Goal: Information Seeking & Learning: Check status

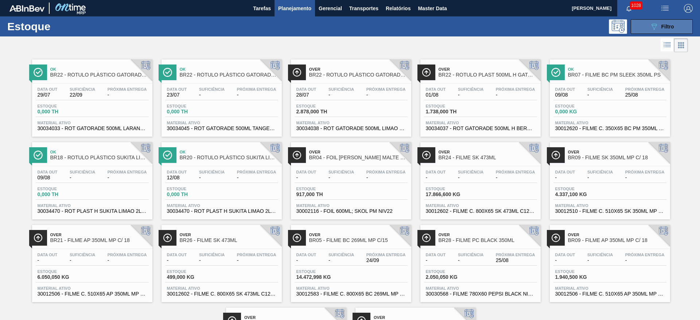
click at [647, 29] on button "089F7B8B-B2A5-4AFE-B5C0-19BA573D28AC Filtro" at bounding box center [662, 26] width 62 height 15
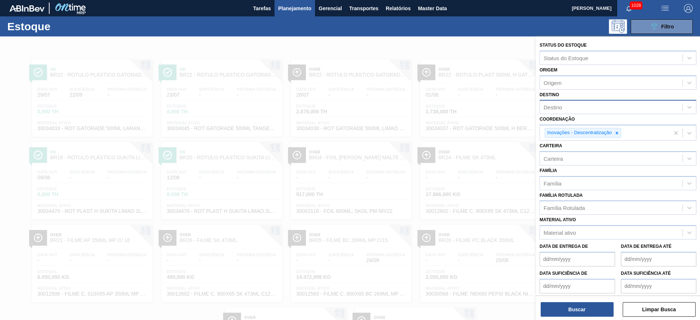
click at [553, 104] on div "Destino" at bounding box center [611, 107] width 143 height 11
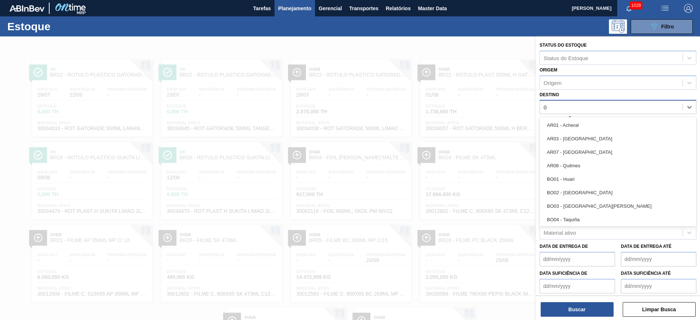
type input "07"
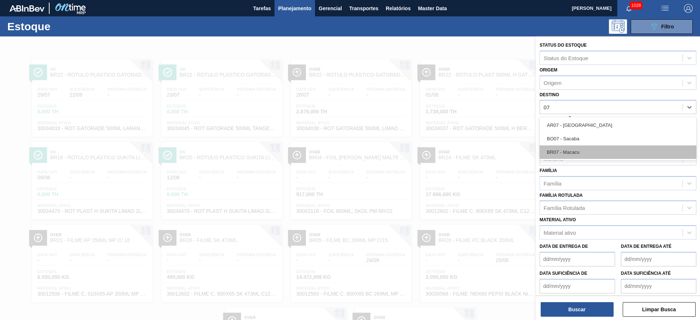
click at [562, 150] on div "BR07 - Macacu" at bounding box center [617, 151] width 157 height 13
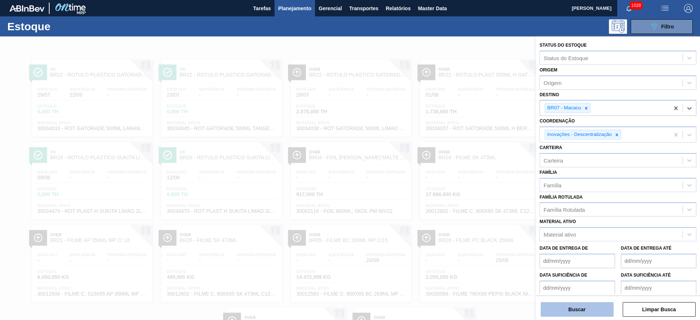
click at [567, 311] on button "Buscar" at bounding box center [576, 309] width 73 height 15
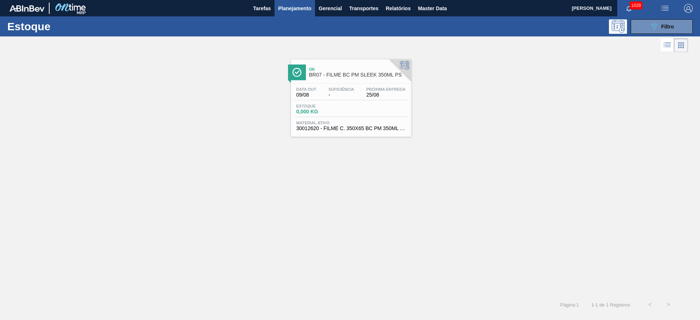
click at [340, 105] on span "Estoque" at bounding box center [321, 106] width 51 height 4
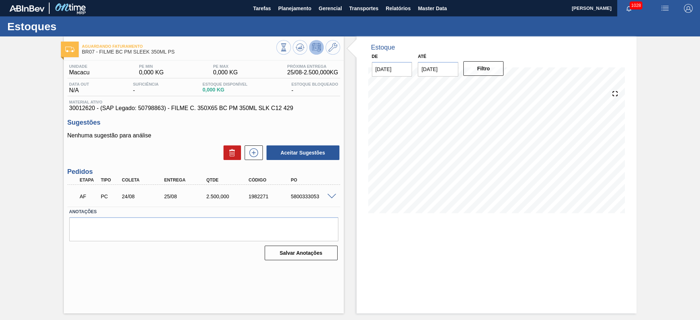
click at [332, 195] on span at bounding box center [331, 196] width 9 height 5
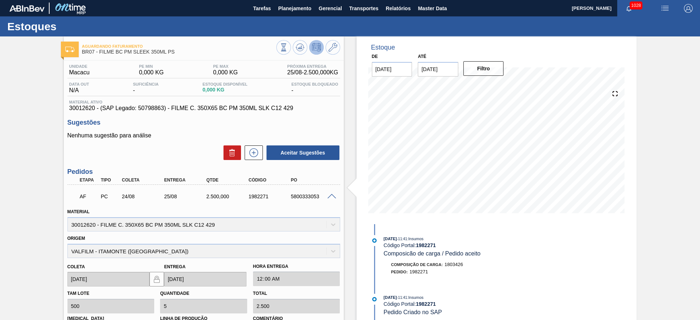
click at [330, 195] on span at bounding box center [331, 196] width 9 height 5
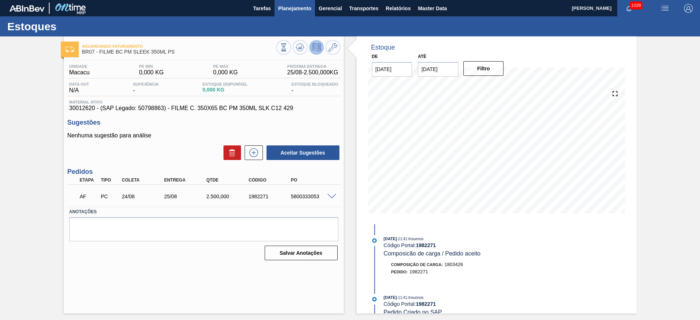
click at [298, 3] on button "Planejamento" at bounding box center [294, 8] width 40 height 16
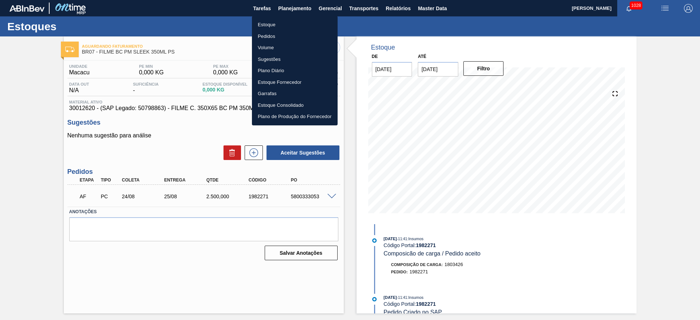
click at [268, 23] on li "Estoque" at bounding box center [295, 25] width 86 height 12
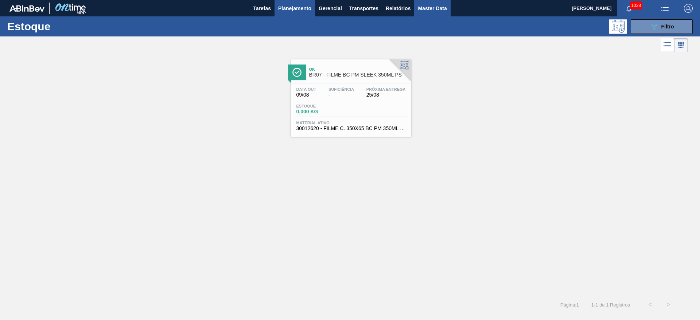
click at [430, 10] on span "Master Data" at bounding box center [432, 8] width 29 height 9
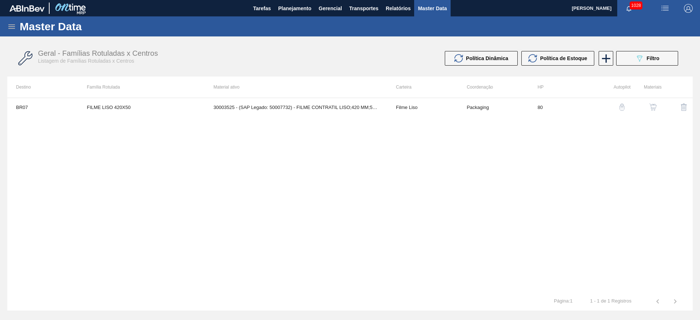
click at [13, 26] on icon at bounding box center [11, 26] width 9 height 9
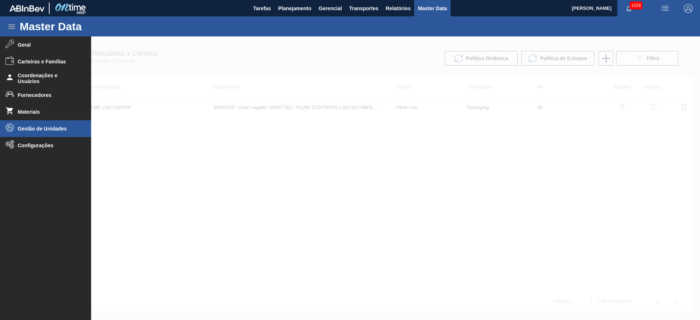
click at [31, 130] on span "Gestão de Unidades" at bounding box center [48, 129] width 60 height 6
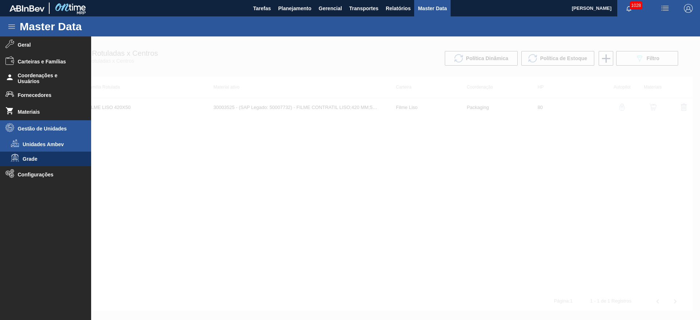
click at [38, 148] on li "Unidades Ambev" at bounding box center [45, 144] width 91 height 15
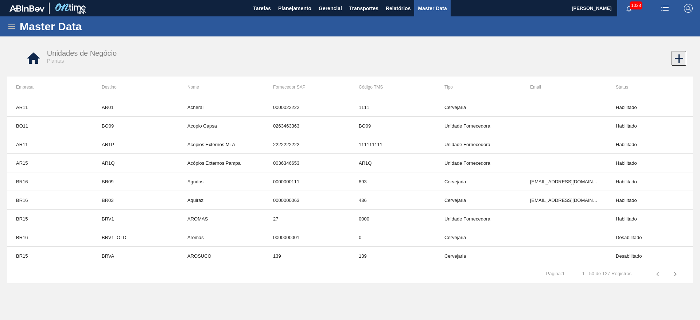
click at [680, 58] on icon at bounding box center [679, 58] width 8 height 8
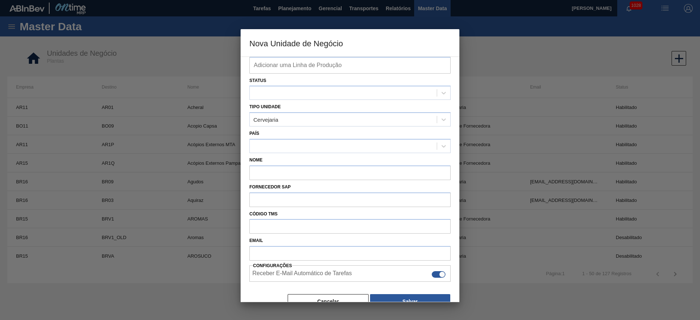
scroll to position [108, 0]
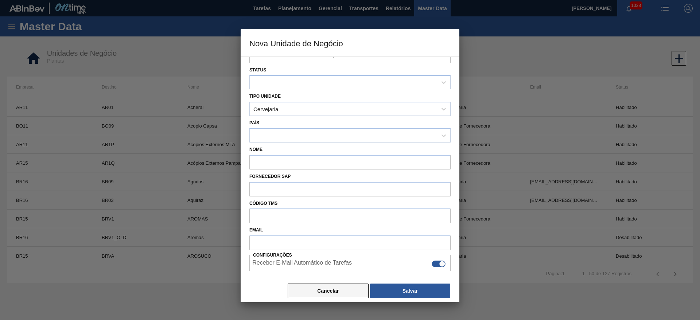
click at [335, 290] on button "Cancelar" at bounding box center [328, 291] width 81 height 15
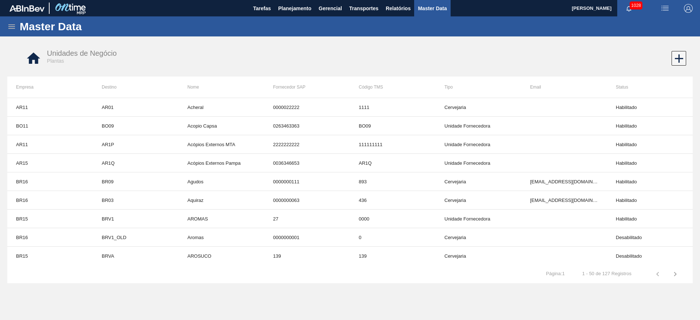
click at [14, 25] on icon at bounding box center [11, 26] width 7 height 4
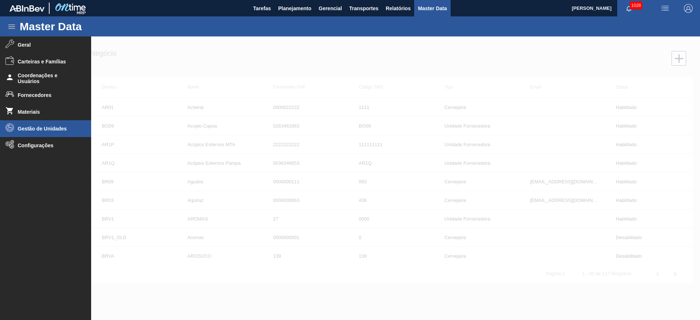
click at [38, 130] on span "Gestão de Unidades" at bounding box center [48, 129] width 60 height 6
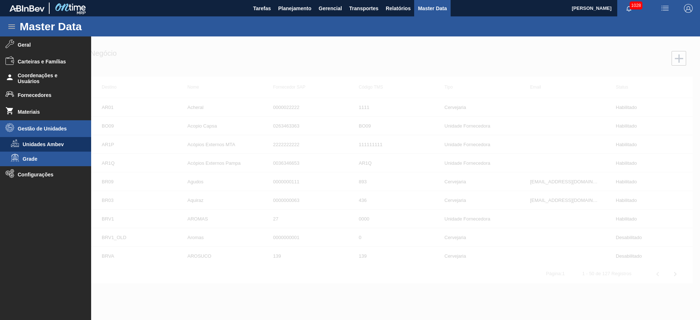
click at [31, 159] on span "Grade" at bounding box center [51, 159] width 56 height 6
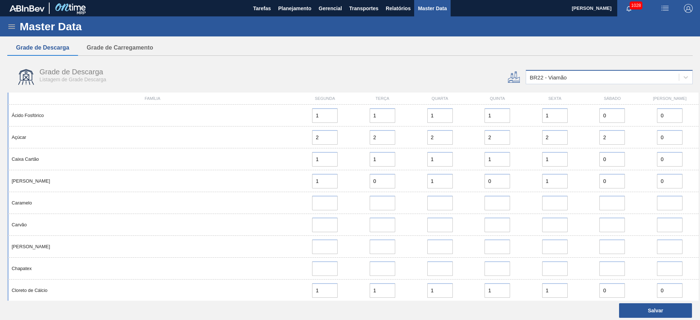
click at [543, 77] on div "BR22 - Viamão" at bounding box center [548, 77] width 37 height 6
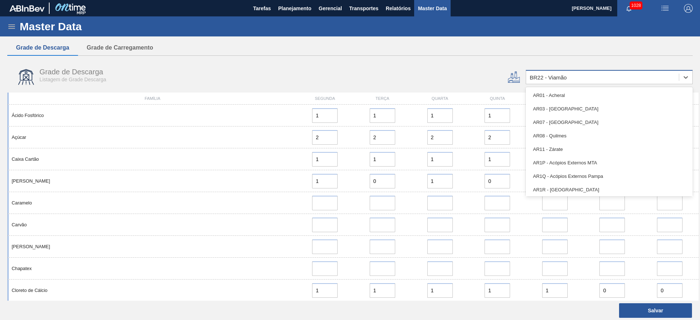
type input "10"
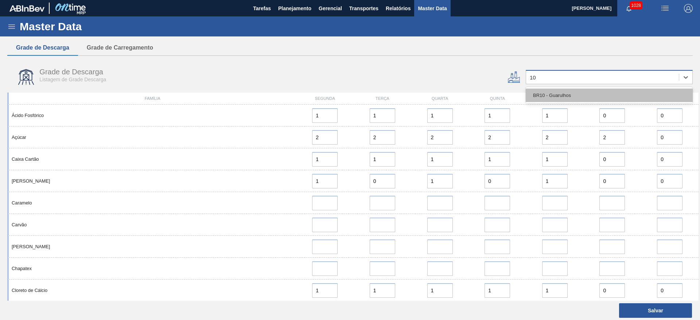
click at [546, 96] on div "BR10 - Guarulhos" at bounding box center [609, 95] width 167 height 13
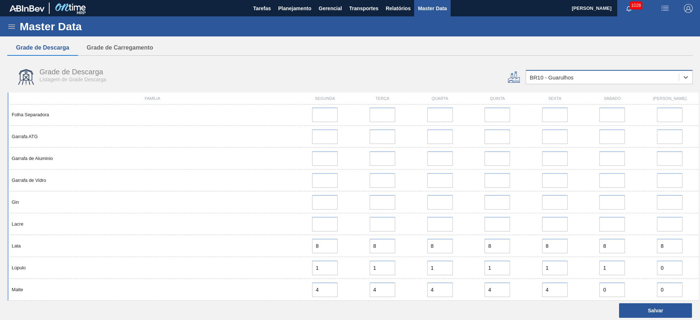
scroll to position [492, 0]
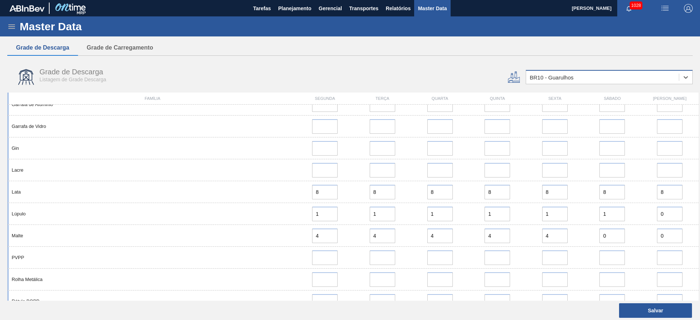
click at [545, 77] on div "BR10 - Guarulhos" at bounding box center [552, 77] width 44 height 6
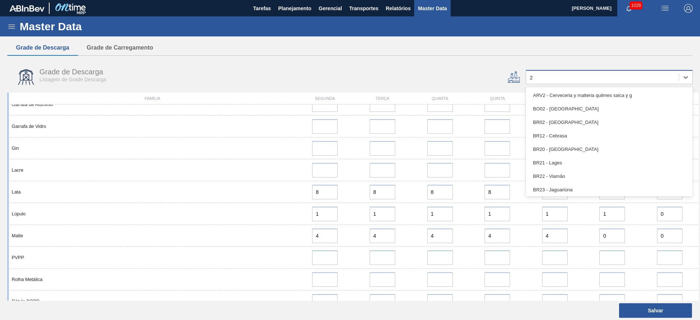
type input "21"
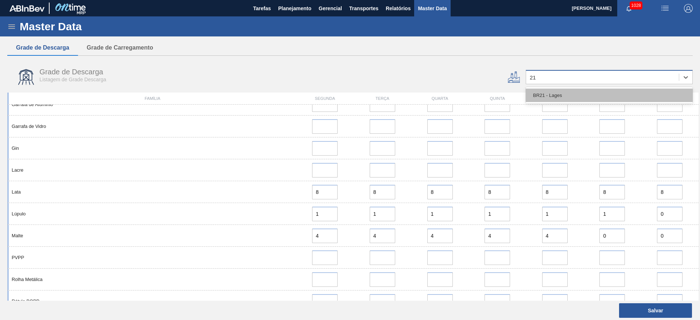
click at [552, 101] on div "BR21 - Lages" at bounding box center [609, 95] width 167 height 13
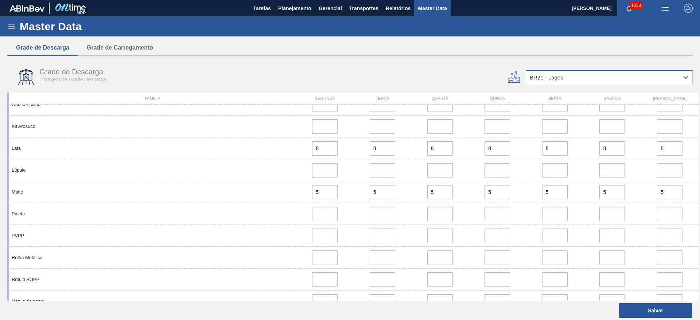
click at [551, 83] on div "BR21 - Lages" at bounding box center [609, 77] width 167 height 14
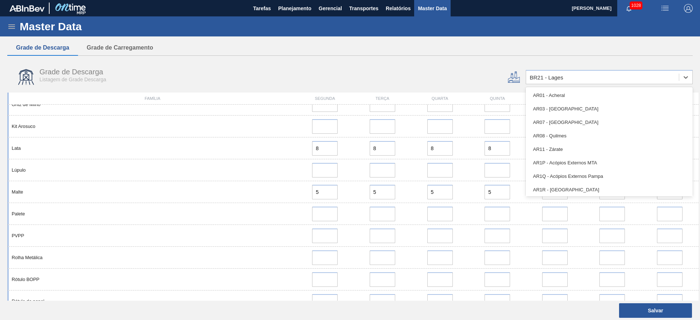
type input "12"
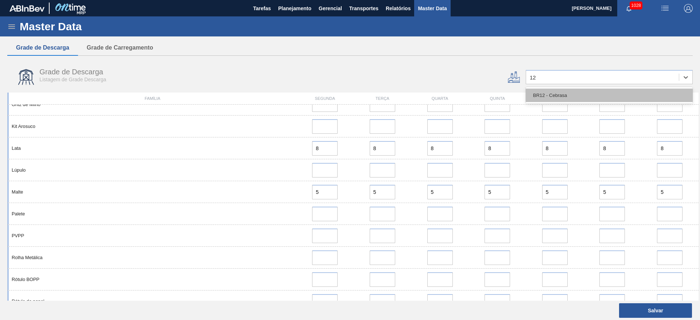
click at [542, 94] on div "BR12 - Cebrasa" at bounding box center [609, 95] width 167 height 13
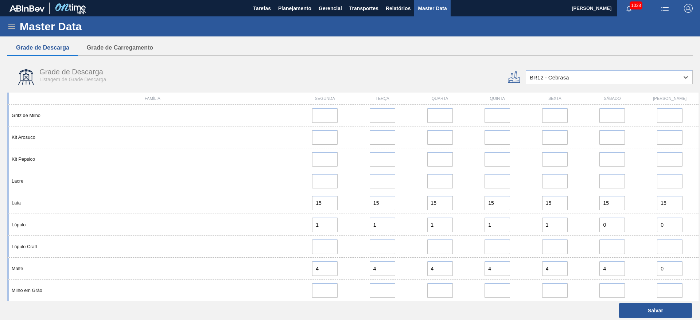
scroll to position [601, 0]
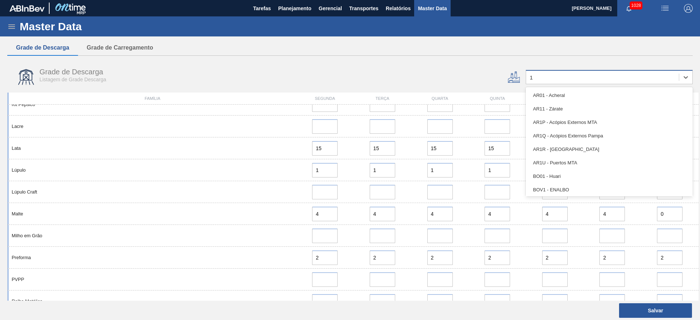
type input "16"
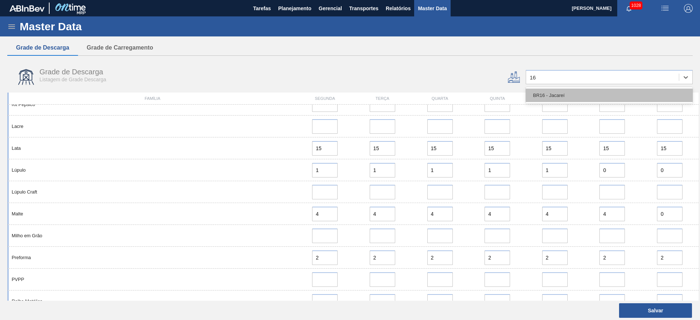
click at [548, 92] on div "BR16 - Jacareí" at bounding box center [609, 95] width 167 height 13
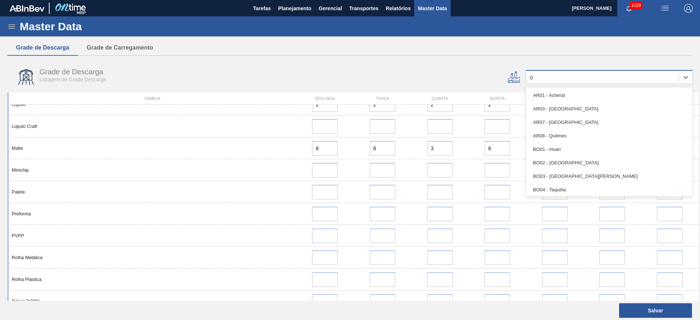
type input "09"
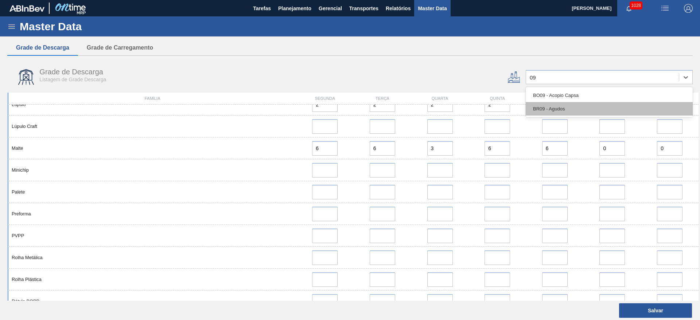
click at [540, 109] on div "BR09 - Agudos" at bounding box center [609, 108] width 167 height 13
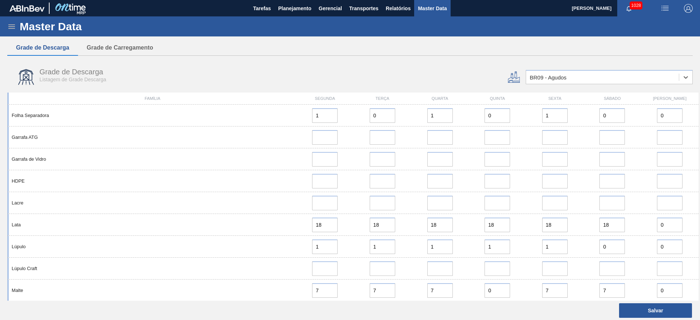
scroll to position [492, 0]
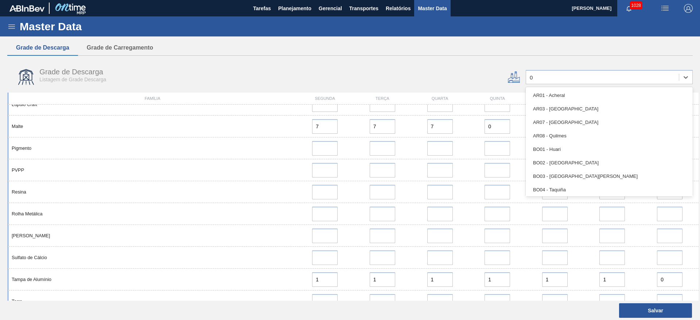
type input "03"
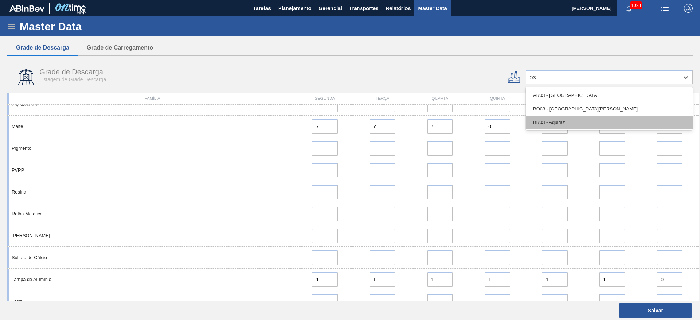
click at [536, 122] on div "BR03 - Aquiraz" at bounding box center [609, 122] width 167 height 13
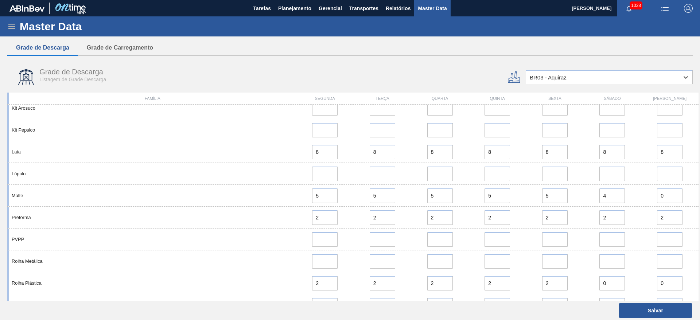
scroll to position [515, 0]
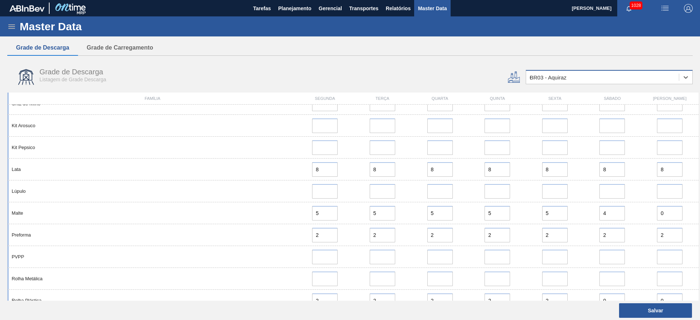
type input "05"
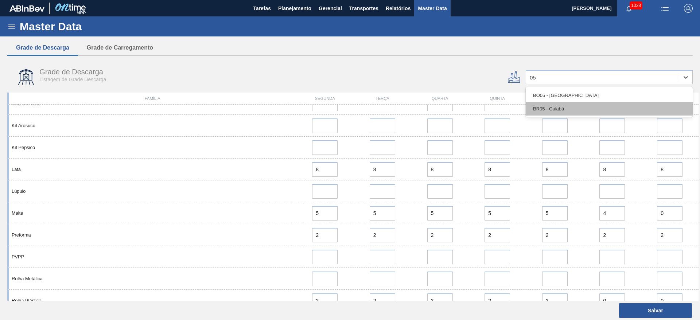
click at [571, 106] on div "BR05 - Cuiabá" at bounding box center [609, 108] width 167 height 13
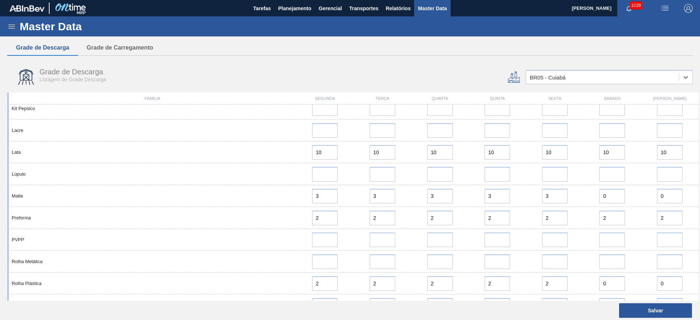
scroll to position [383, 0]
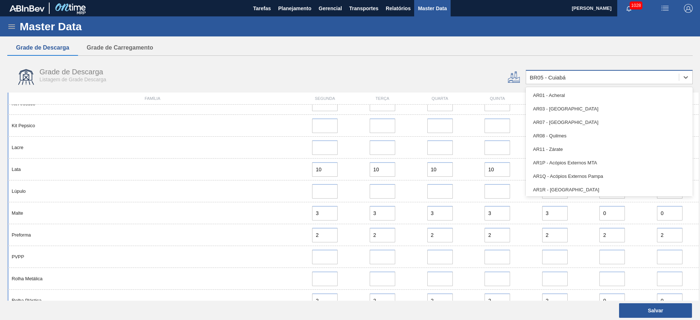
click at [539, 79] on div "BR05 - Cuiabá" at bounding box center [548, 77] width 36 height 6
type input "18"
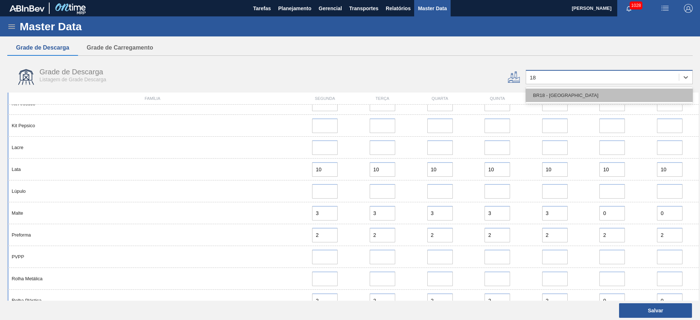
click at [563, 95] on div "BR18 - [GEOGRAPHIC_DATA]" at bounding box center [609, 95] width 167 height 13
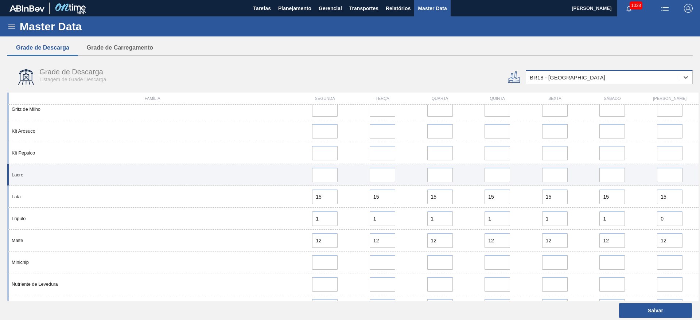
scroll to position [711, 0]
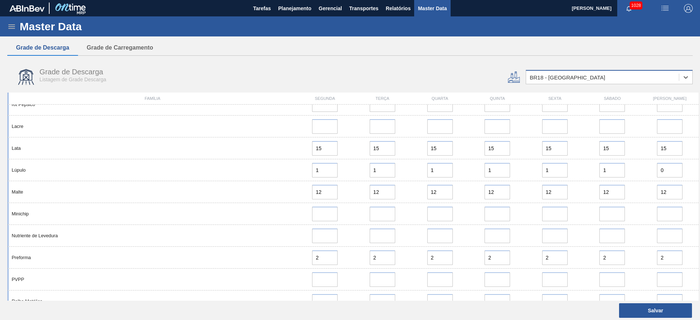
click at [537, 77] on div "BR18 - [GEOGRAPHIC_DATA]" at bounding box center [567, 77] width 75 height 6
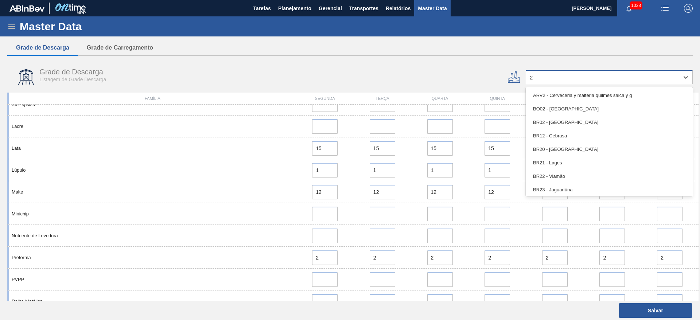
type input "23"
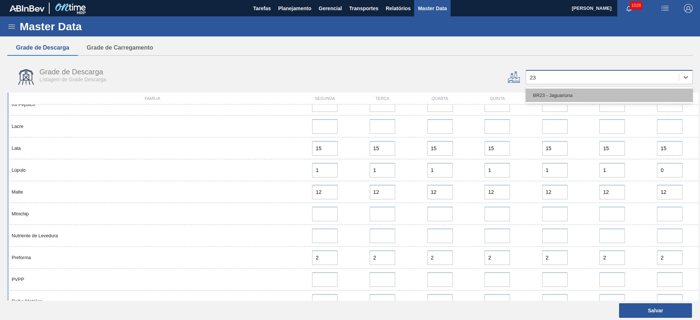
click at [550, 95] on div "BR23 - Jaguariúna" at bounding box center [609, 95] width 167 height 13
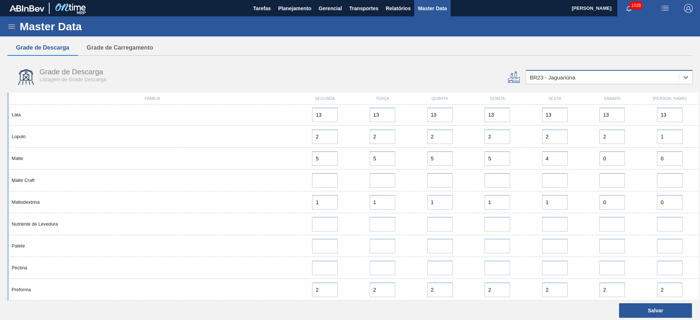
scroll to position [733, 0]
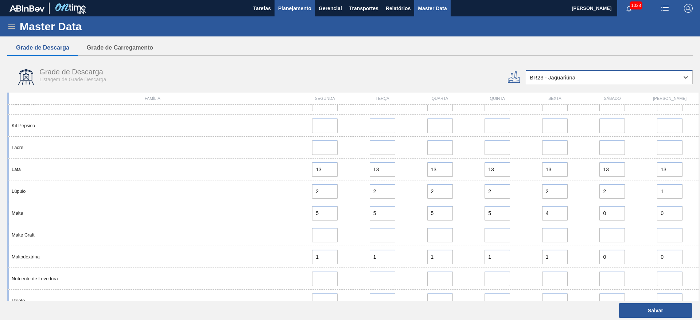
click at [283, 9] on span "Planejamento" at bounding box center [294, 8] width 33 height 9
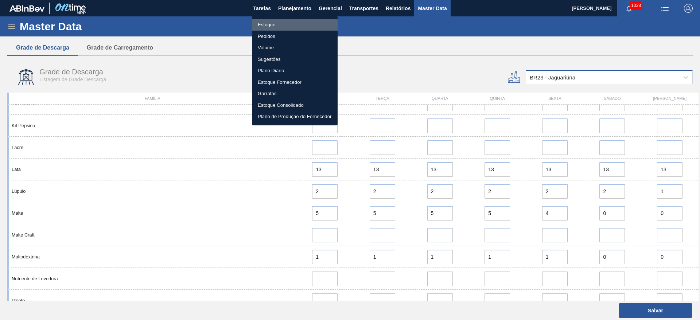
click at [270, 26] on li "Estoque" at bounding box center [295, 25] width 86 height 12
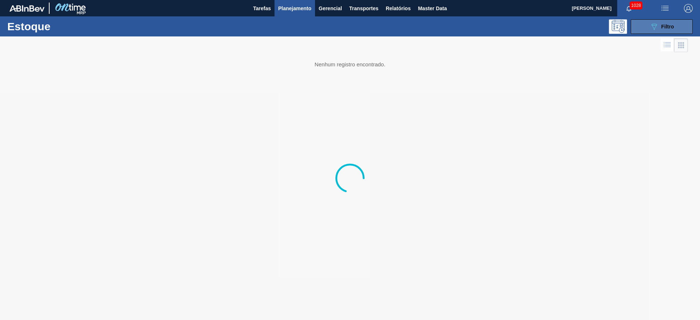
click at [654, 30] on icon "089F7B8B-B2A5-4AFE-B5C0-19BA573D28AC" at bounding box center [653, 26] width 9 height 9
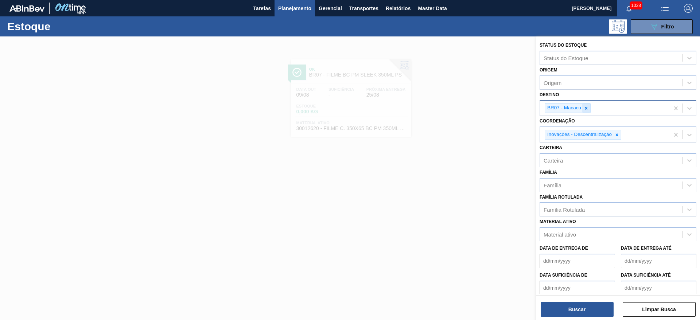
click at [586, 108] on icon at bounding box center [586, 108] width 3 height 3
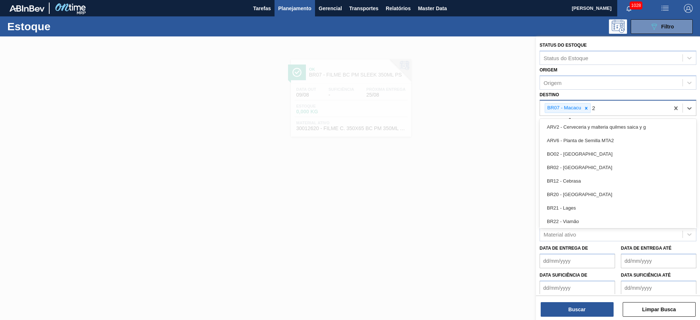
type input "23"
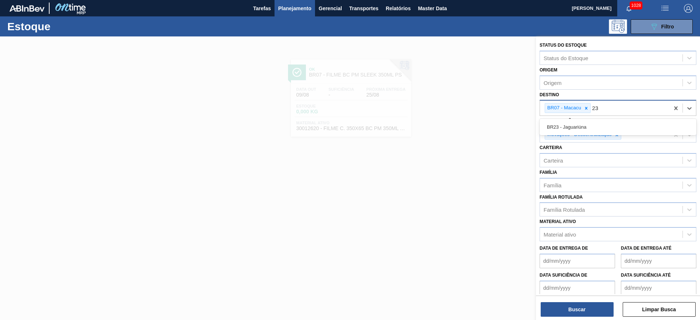
drag, startPoint x: 555, startPoint y: 123, endPoint x: 571, endPoint y: 115, distance: 18.3
click at [556, 123] on div "BR23 - Jaguariúna" at bounding box center [617, 126] width 157 height 13
click at [585, 109] on icon at bounding box center [586, 108] width 5 height 5
click at [617, 135] on icon at bounding box center [617, 134] width 3 height 3
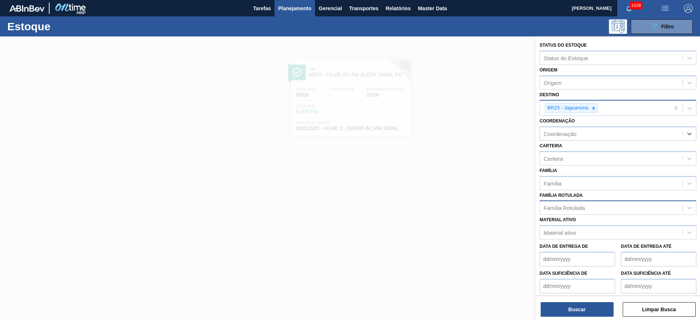
click at [568, 208] on div "Família Rotulada" at bounding box center [563, 208] width 41 height 6
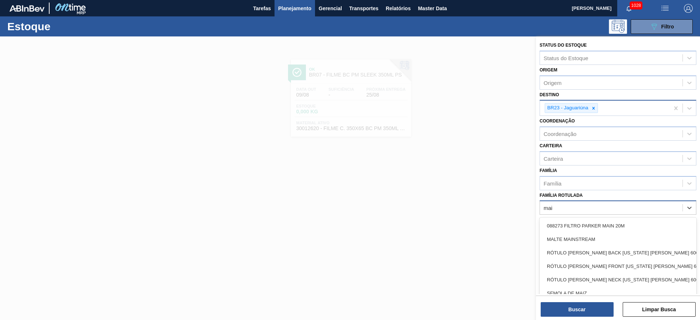
type Rotulada "main"
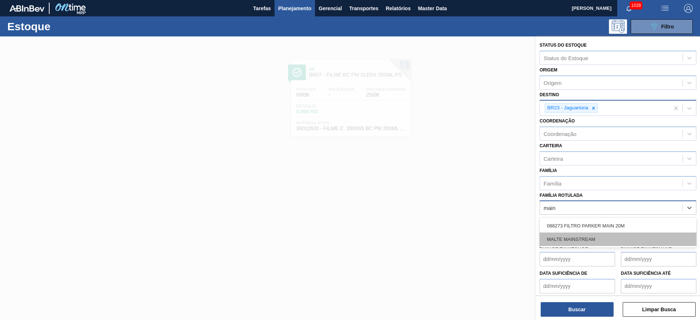
click at [559, 238] on div "MALTE MAINSTREAM" at bounding box center [617, 239] width 157 height 13
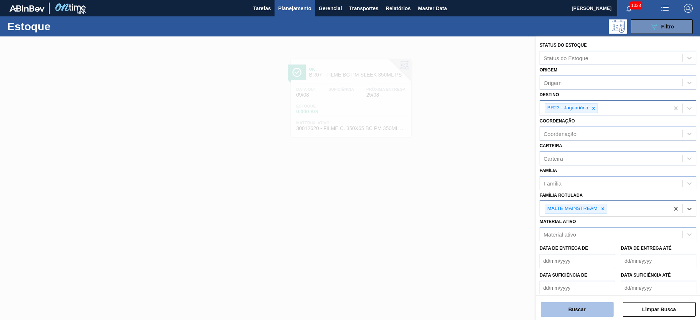
click at [569, 312] on button "Buscar" at bounding box center [576, 309] width 73 height 15
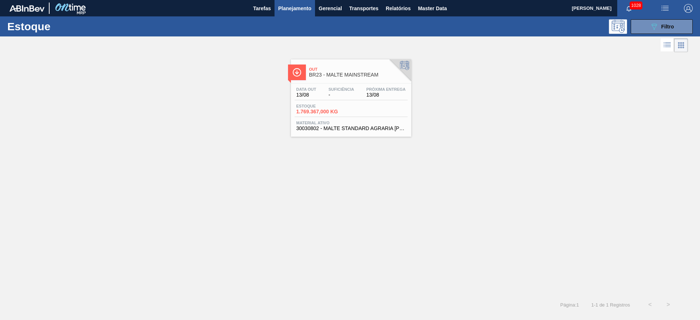
click at [340, 95] on span "-" at bounding box center [341, 94] width 26 height 5
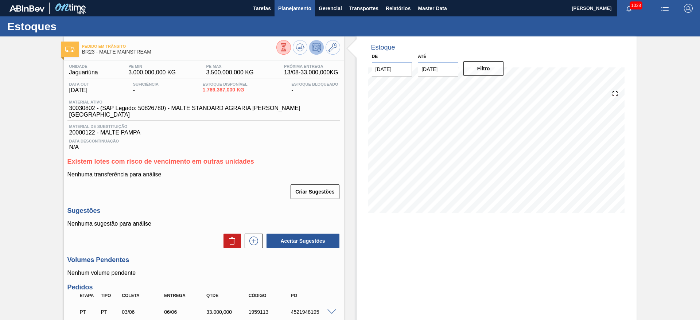
click at [296, 8] on span "Planejamento" at bounding box center [294, 8] width 33 height 9
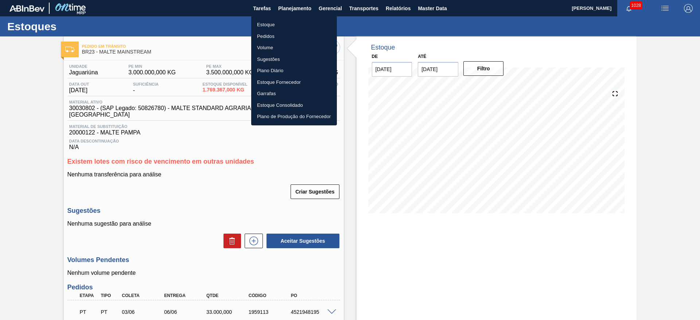
drag, startPoint x: 269, startPoint y: 24, endPoint x: 409, endPoint y: 43, distance: 140.4
click at [270, 25] on li "Estoque" at bounding box center [294, 25] width 86 height 12
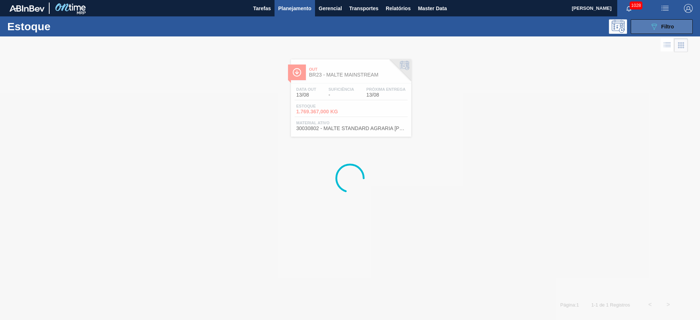
click at [645, 28] on button "089F7B8B-B2A5-4AFE-B5C0-19BA573D28AC Filtro" at bounding box center [662, 26] width 62 height 15
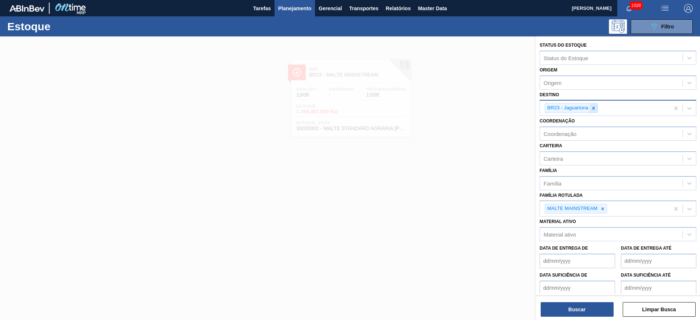
click at [593, 109] on icon at bounding box center [593, 108] width 5 height 5
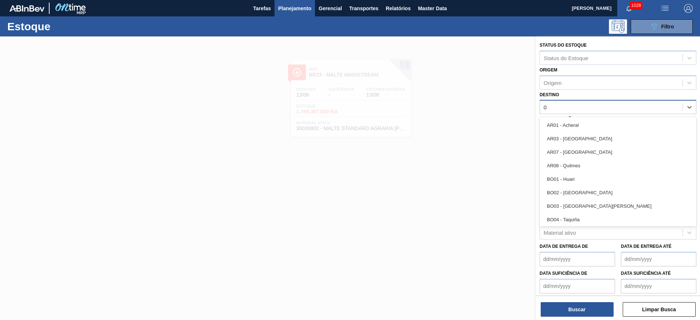
type input "07"
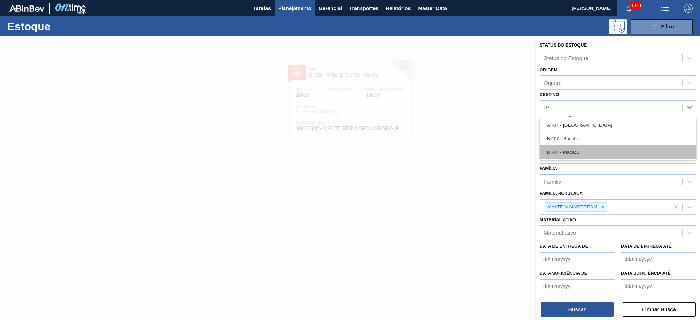
click at [598, 151] on div "BR07 - Macacu" at bounding box center [617, 151] width 157 height 13
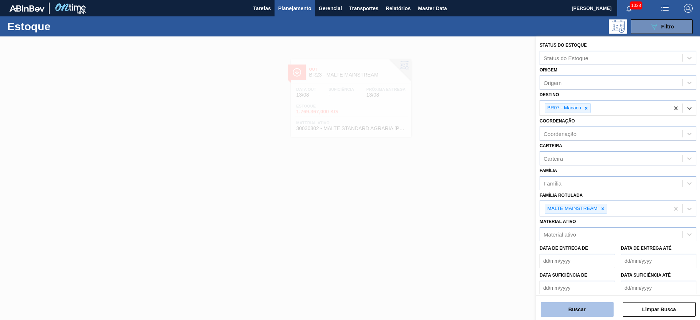
click at [586, 310] on button "Buscar" at bounding box center [576, 309] width 73 height 15
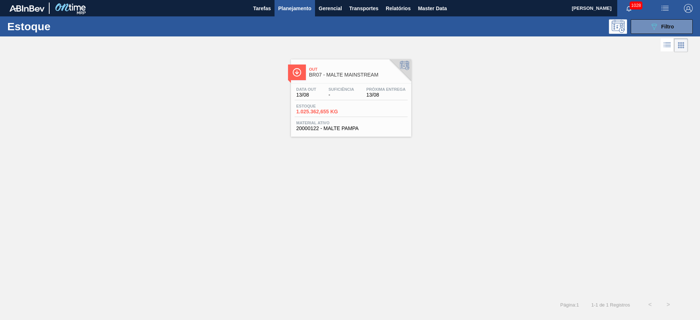
click at [328, 110] on span "1.025.362,655 KG" at bounding box center [321, 111] width 51 height 5
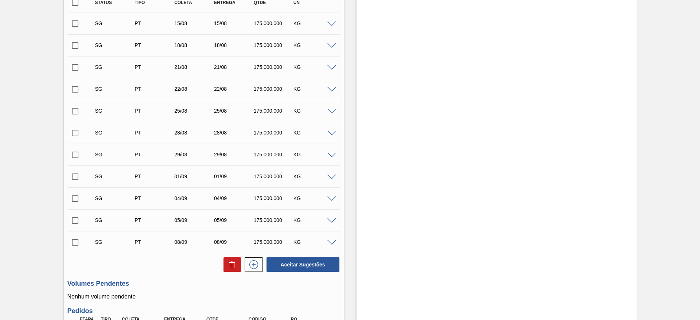
scroll to position [457, 0]
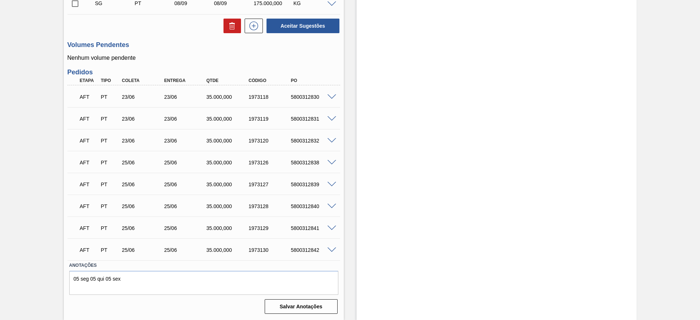
click at [329, 97] on span at bounding box center [331, 96] width 9 height 5
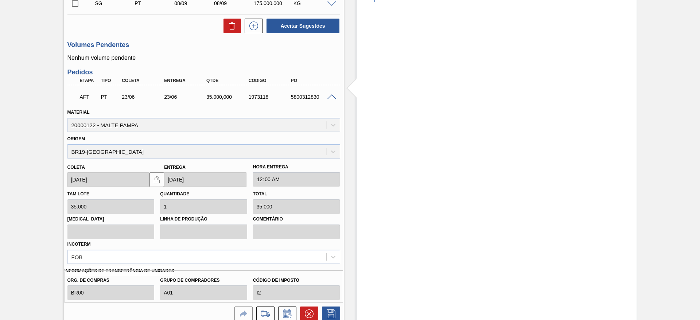
click at [329, 97] on span at bounding box center [331, 96] width 9 height 5
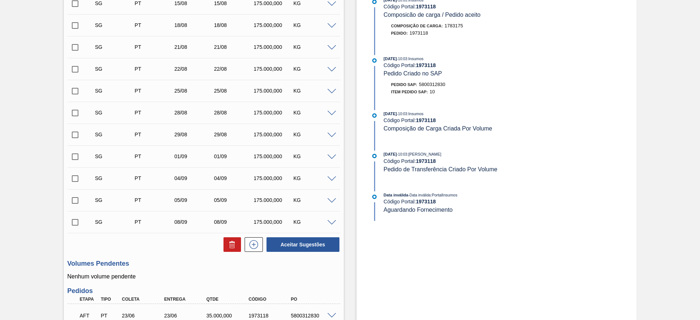
scroll to position [0, 0]
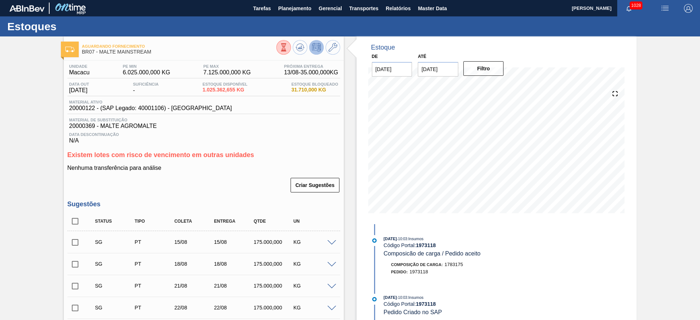
click at [81, 108] on span "20000122 - (SAP Legado: 40001106) - [GEOGRAPHIC_DATA]" at bounding box center [150, 108] width 163 height 7
drag, startPoint x: 81, startPoint y: 108, endPoint x: 76, endPoint y: 120, distance: 13.1
click at [81, 110] on span "20000122 - (SAP Legado: 40001106) - [GEOGRAPHIC_DATA]" at bounding box center [150, 108] width 163 height 7
copy span "20000122"
click at [292, 6] on span "Planejamento" at bounding box center [294, 8] width 33 height 9
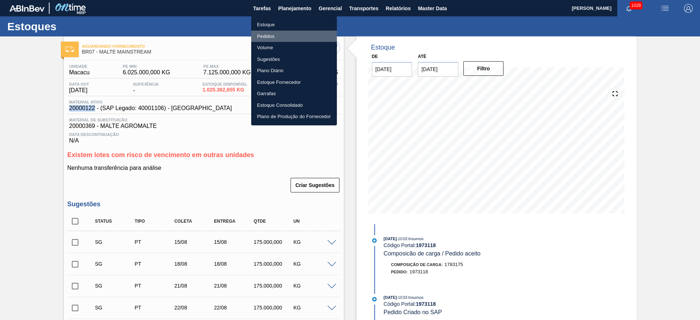
click at [270, 35] on li "Pedidos" at bounding box center [294, 37] width 86 height 12
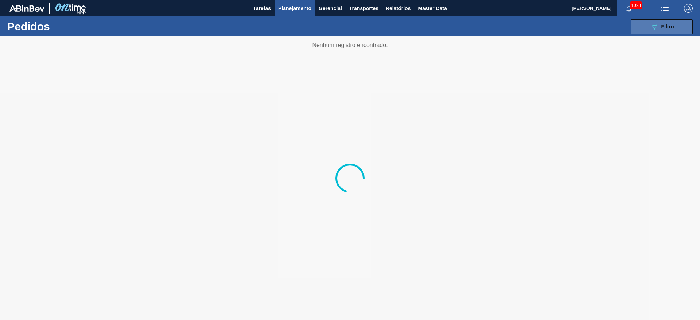
click at [668, 27] on span "Filtro" at bounding box center [667, 27] width 13 height 6
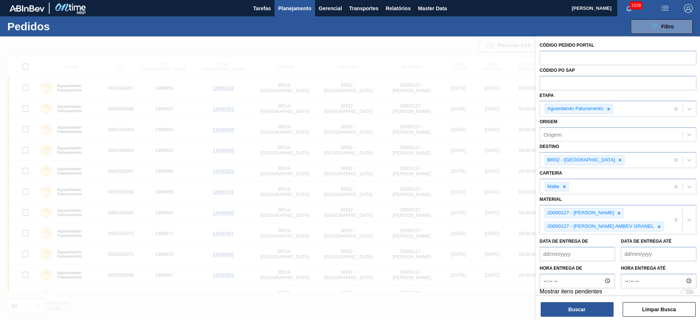
drag, startPoint x: 660, startPoint y: 224, endPoint x: 632, endPoint y: 220, distance: 28.7
click at [661, 224] on icon at bounding box center [658, 226] width 5 height 5
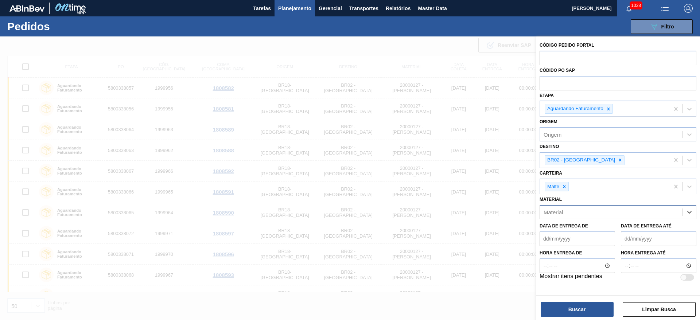
paste input "20000122"
type input "20000122"
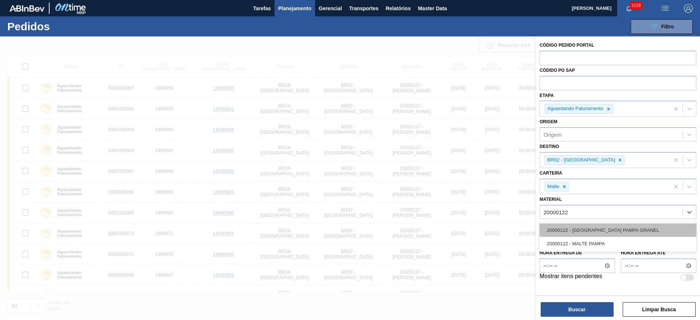
click at [570, 229] on div "20000122 - [GEOGRAPHIC_DATA] PAMPA GRANEL" at bounding box center [617, 229] width 157 height 13
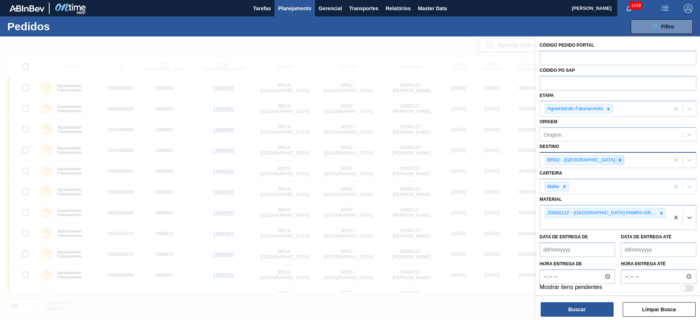
click at [617, 160] on icon at bounding box center [619, 159] width 5 height 5
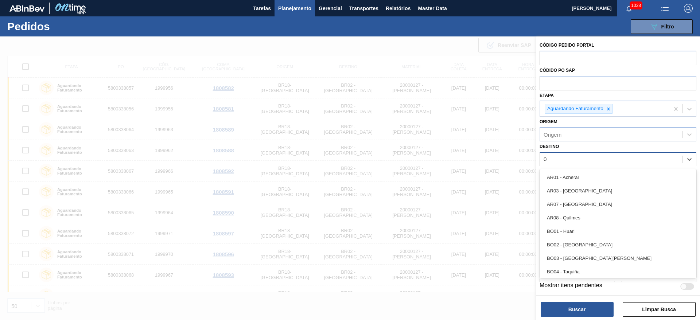
type input "07"
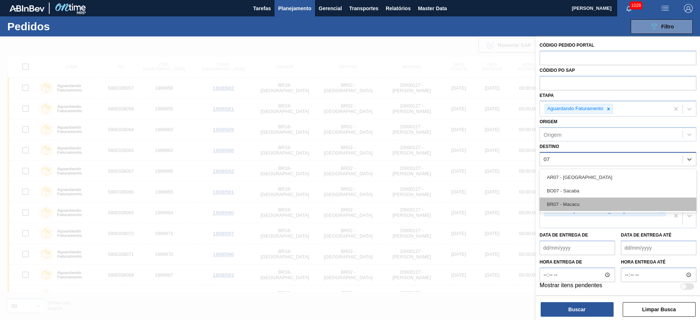
click at [557, 201] on div "BR07 - Macacu" at bounding box center [617, 204] width 157 height 13
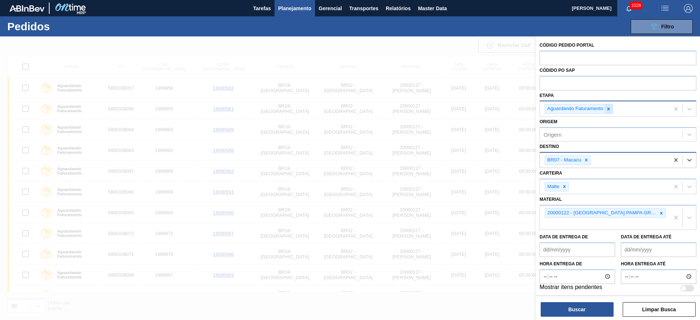
click at [609, 108] on icon at bounding box center [608, 109] width 3 height 3
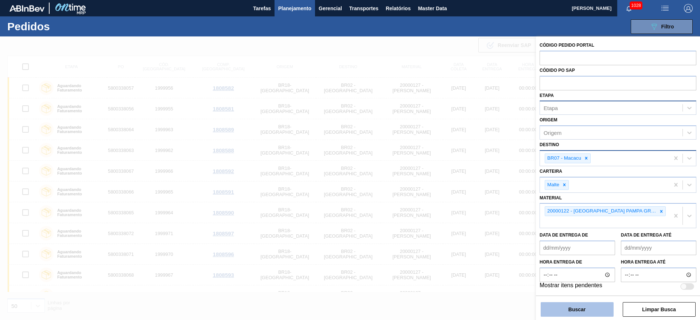
click at [564, 309] on button "Buscar" at bounding box center [576, 309] width 73 height 15
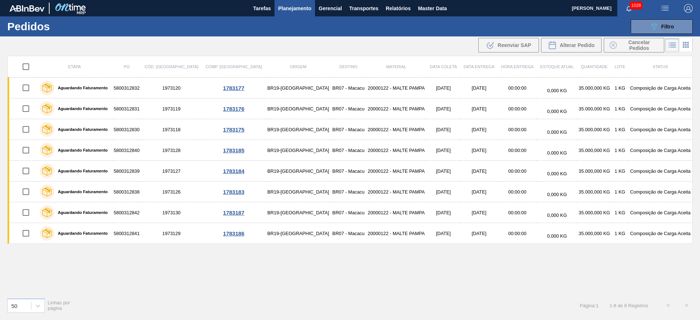
click at [28, 67] on input "checkbox" at bounding box center [25, 66] width 15 height 15
checkbox input "true"
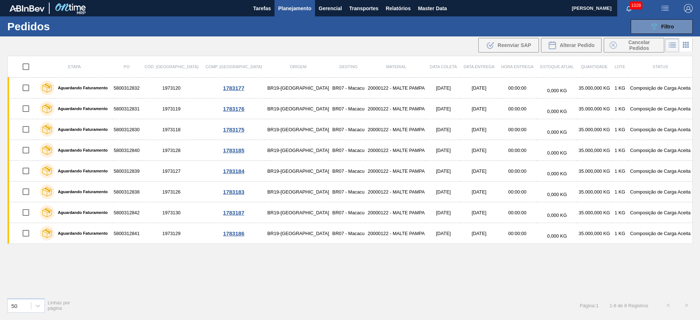
checkbox input "true"
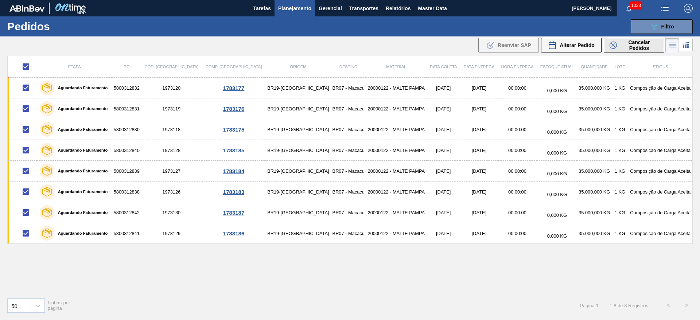
click at [625, 47] on span "Cancelar Pedidos" at bounding box center [639, 45] width 39 height 12
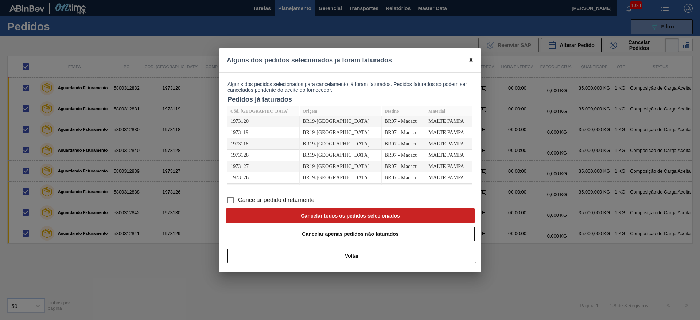
click at [232, 200] on input "Cancelar pedido diretamente" at bounding box center [230, 199] width 15 height 15
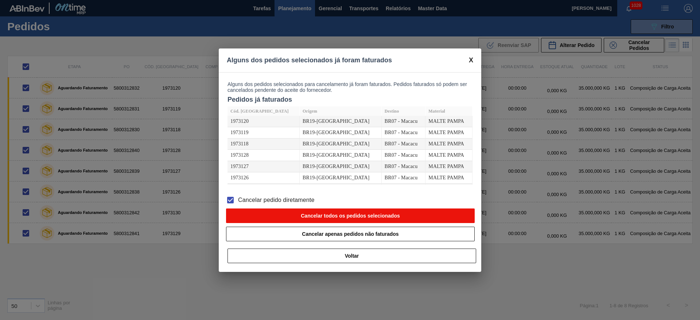
click at [285, 214] on button "Cancelar todos os pedidos selecionados" at bounding box center [350, 215] width 249 height 15
checkbox input "false"
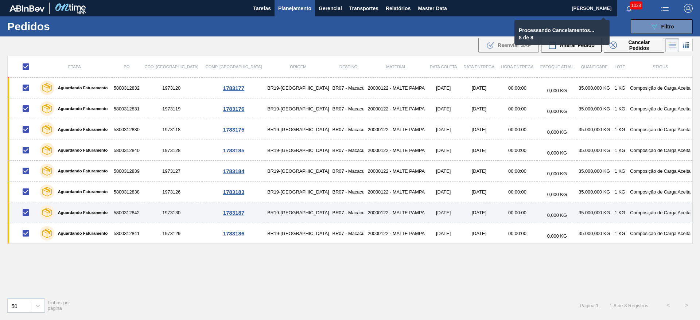
checkbox input "false"
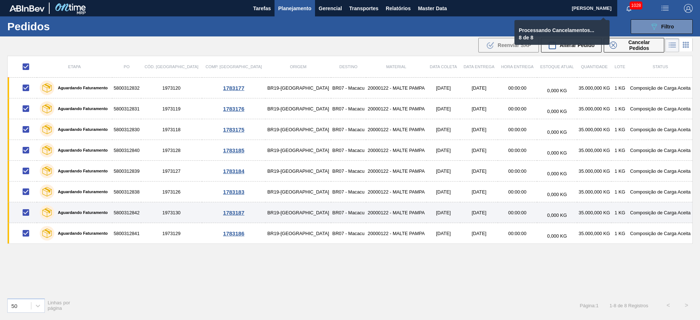
checkbox input "false"
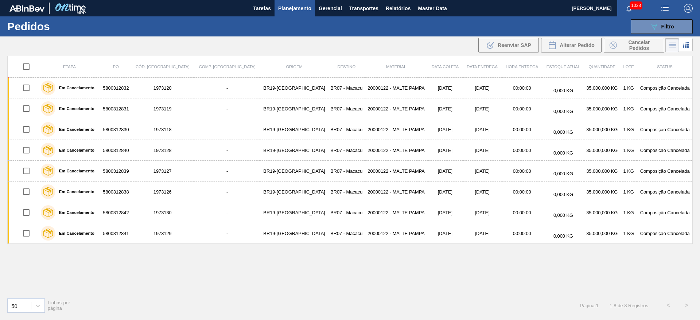
click at [293, 10] on span "Planejamento" at bounding box center [294, 8] width 33 height 9
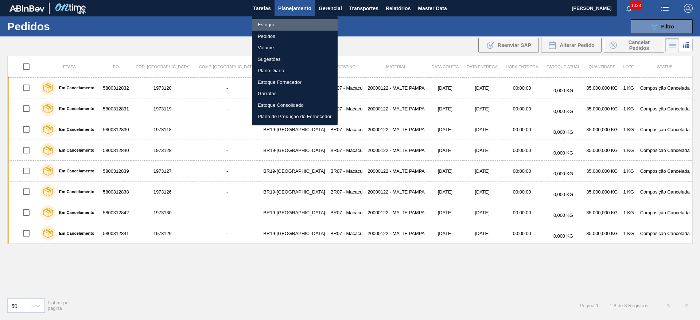
click at [272, 27] on li "Estoque" at bounding box center [295, 25] width 86 height 12
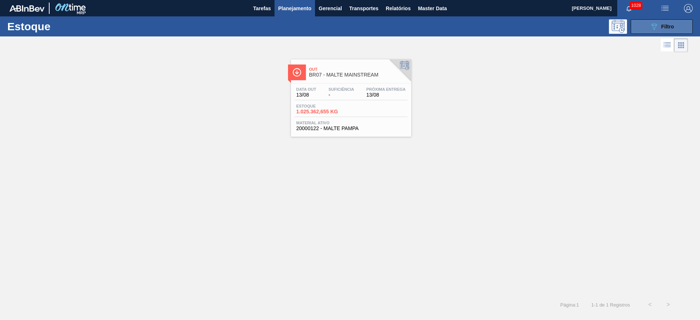
click at [661, 27] on span "Filtro" at bounding box center [667, 27] width 13 height 6
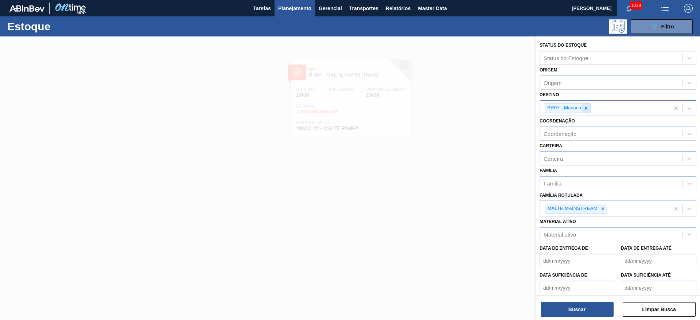
click at [586, 110] on icon at bounding box center [586, 108] width 5 height 5
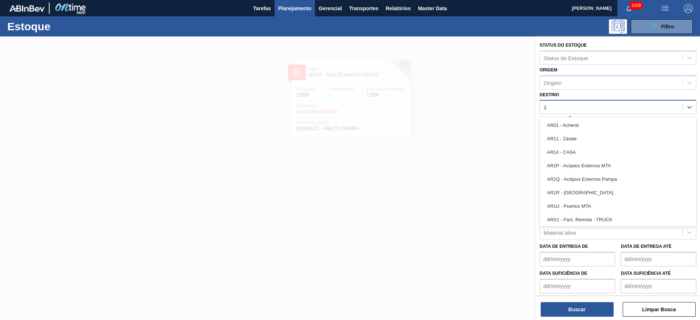
type input "11"
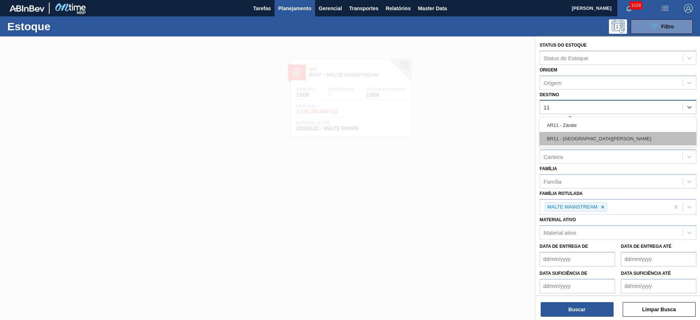
click at [582, 140] on div "BR11 - [GEOGRAPHIC_DATA][PERSON_NAME]" at bounding box center [617, 138] width 157 height 13
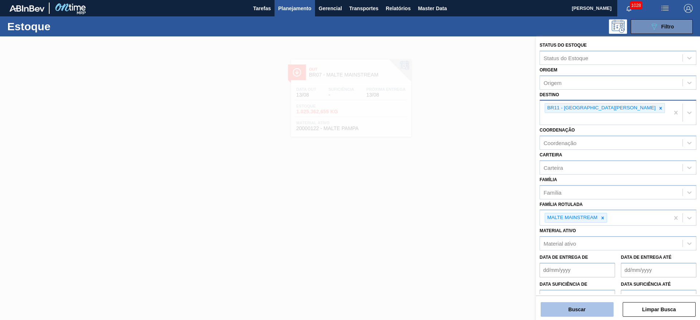
click at [556, 306] on button "Buscar" at bounding box center [576, 309] width 73 height 15
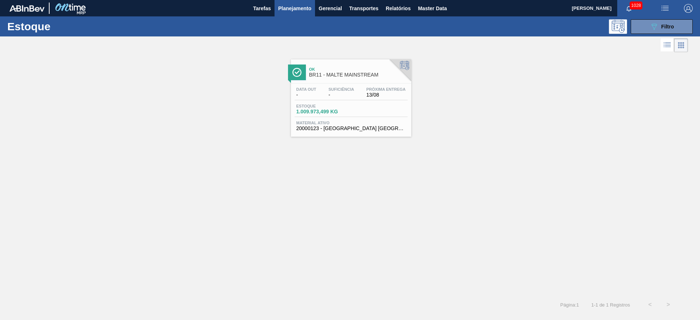
click at [312, 109] on span "1.009.973,499 KG" at bounding box center [321, 111] width 51 height 5
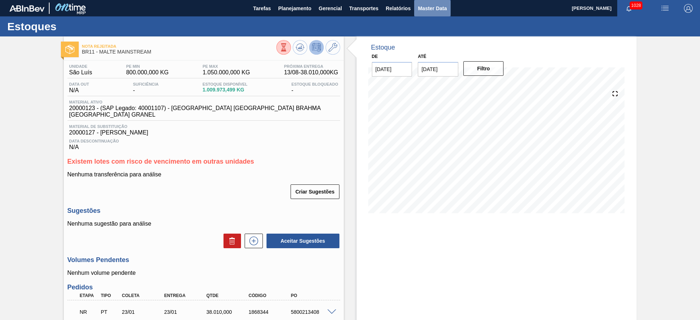
click at [439, 4] on span "Master Data" at bounding box center [432, 8] width 29 height 9
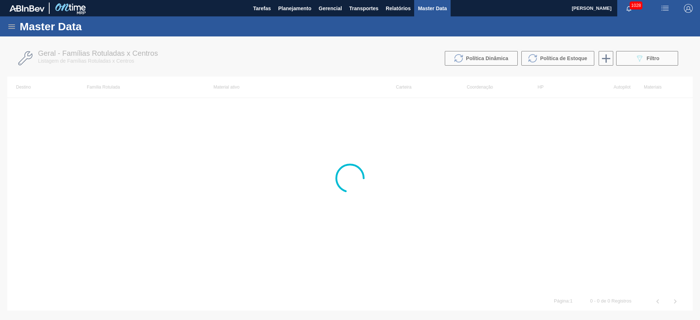
click at [14, 25] on icon at bounding box center [11, 26] width 7 height 4
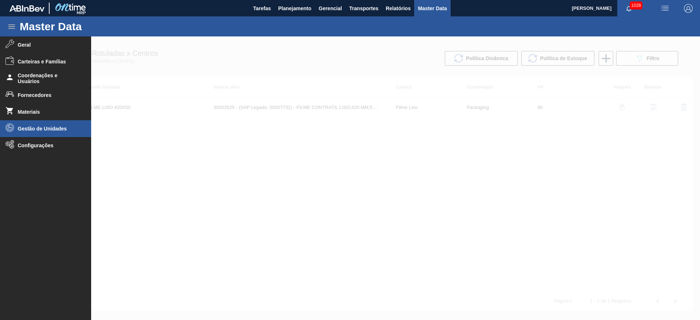
click at [35, 129] on span "Gestão de Unidades" at bounding box center [48, 129] width 60 height 6
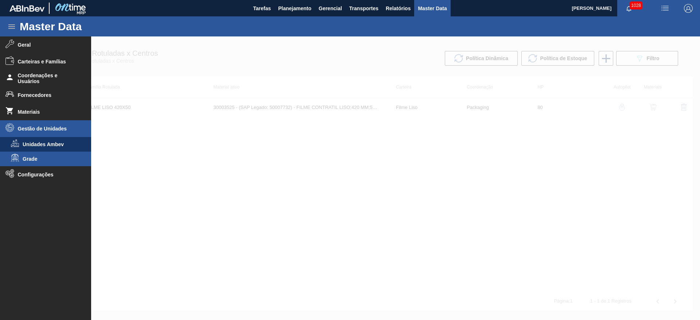
click at [29, 158] on span "Grade" at bounding box center [51, 159] width 56 height 6
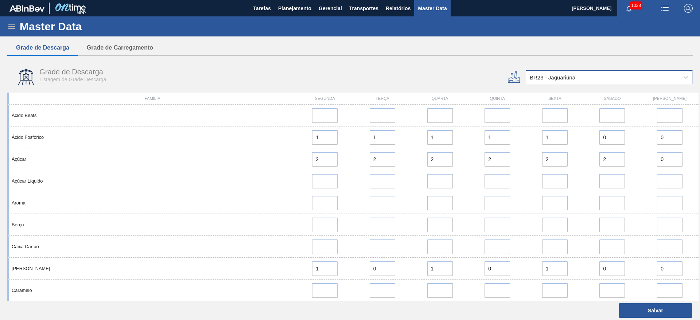
click at [542, 79] on div "BR23 - Jaguariúna" at bounding box center [553, 77] width 46 height 6
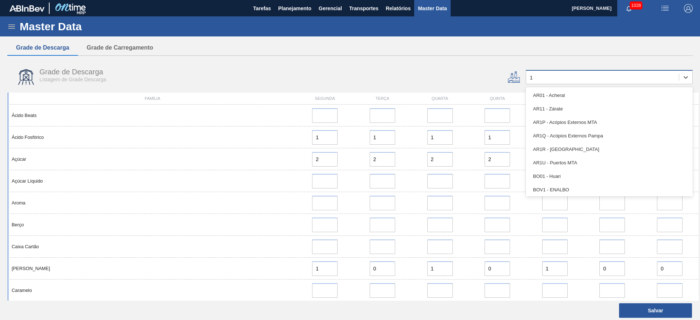
type input "11"
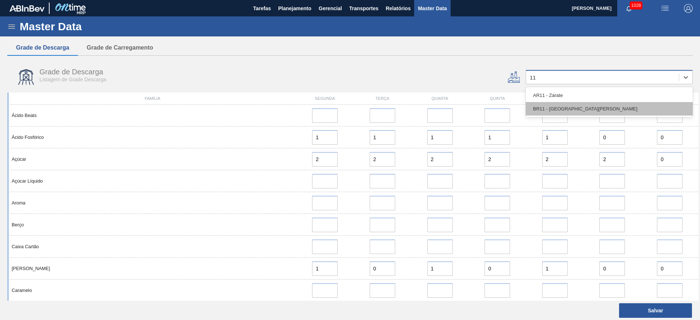
click at [541, 104] on div "BR11 - [GEOGRAPHIC_DATA][PERSON_NAME]" at bounding box center [609, 108] width 167 height 13
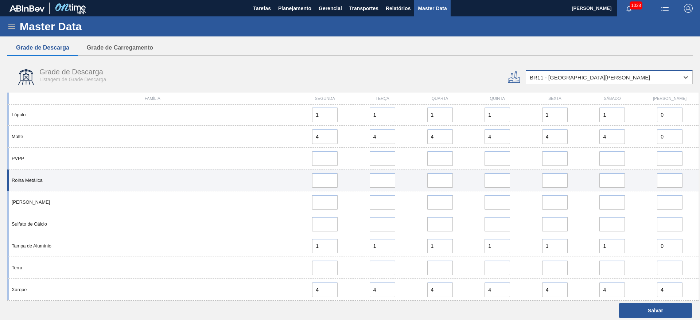
scroll to position [362, 0]
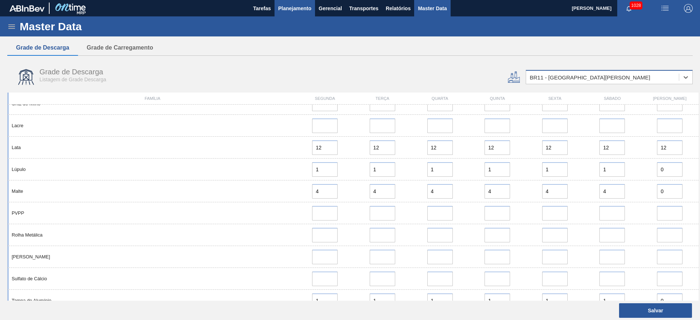
click at [293, 6] on span "Planejamento" at bounding box center [294, 8] width 33 height 9
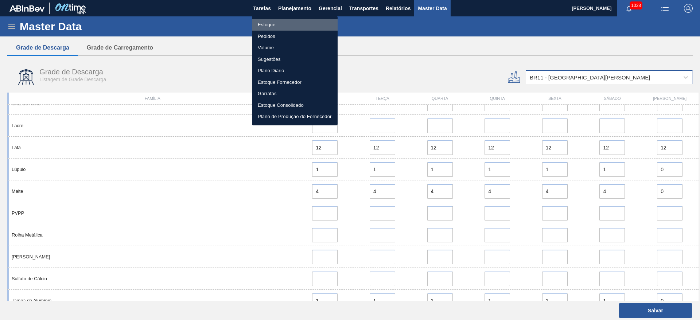
click at [264, 27] on li "Estoque" at bounding box center [295, 25] width 86 height 12
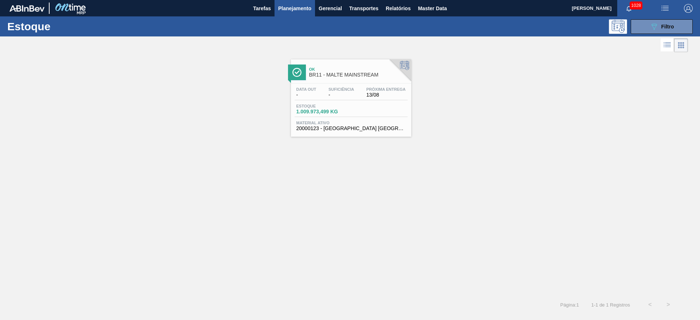
click at [347, 106] on span "Estoque" at bounding box center [321, 106] width 51 height 4
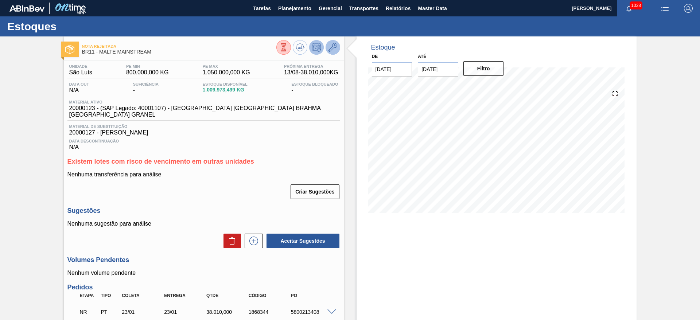
click at [333, 48] on icon at bounding box center [332, 47] width 9 height 9
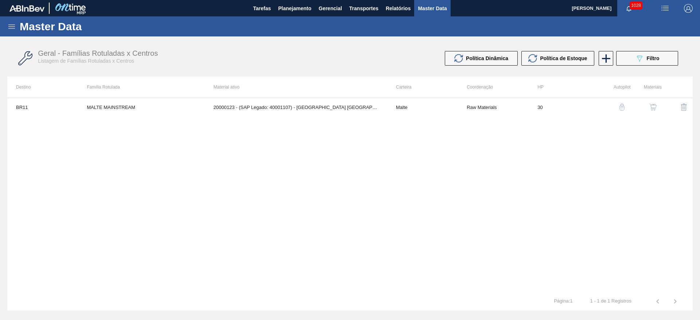
click at [649, 108] on img "button" at bounding box center [652, 107] width 7 height 7
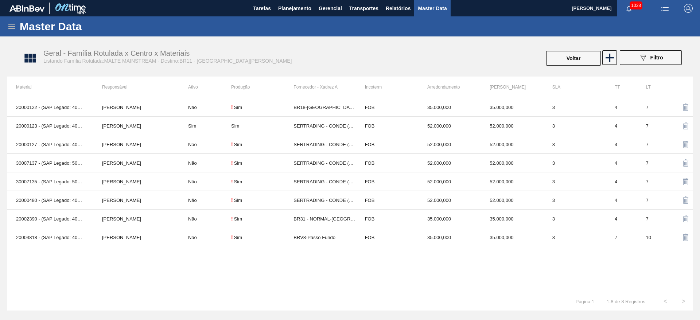
click at [14, 28] on icon at bounding box center [11, 26] width 7 height 4
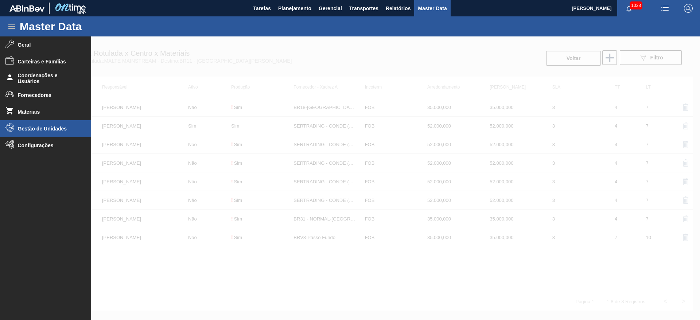
click at [26, 129] on span "Gestão de Unidades" at bounding box center [48, 129] width 60 height 6
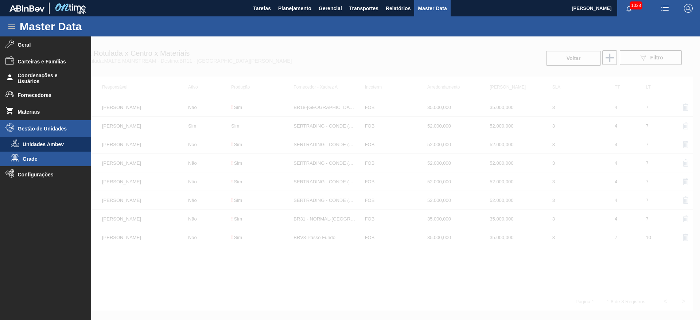
click at [26, 158] on span "Grade" at bounding box center [51, 159] width 56 height 6
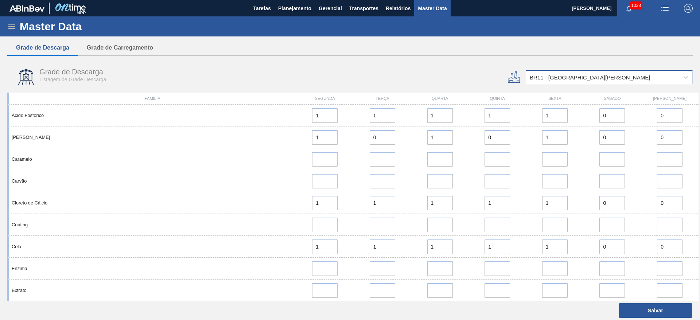
click at [545, 79] on div "BR11 - [GEOGRAPHIC_DATA][PERSON_NAME]" at bounding box center [590, 77] width 120 height 6
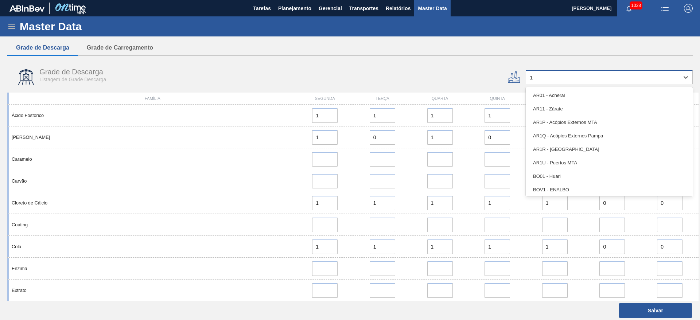
type input "19"
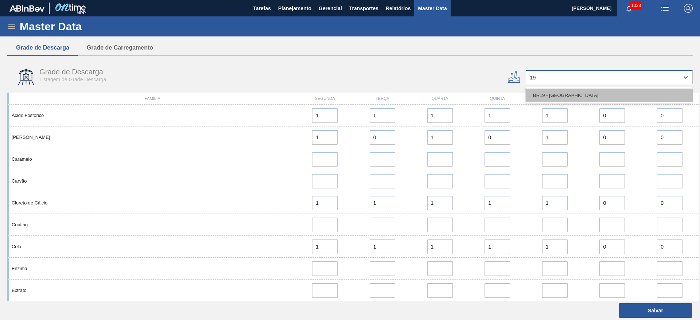
click at [561, 95] on div "BR19 - [GEOGRAPHIC_DATA]" at bounding box center [609, 95] width 167 height 13
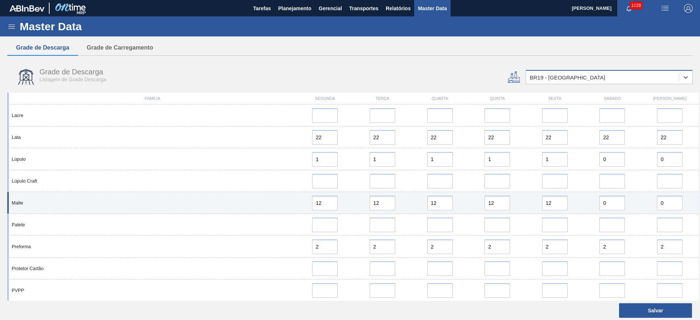
scroll to position [711, 0]
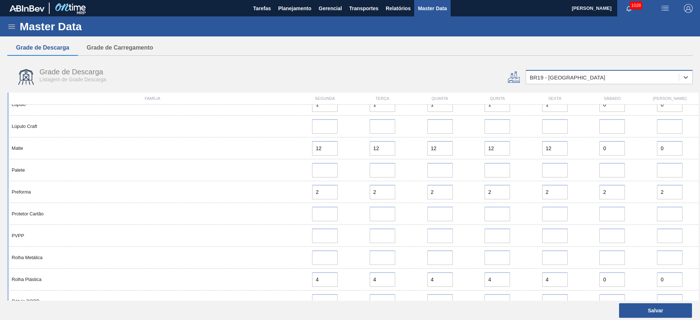
click at [532, 74] on div "BR19 - [GEOGRAPHIC_DATA]" at bounding box center [567, 77] width 75 height 6
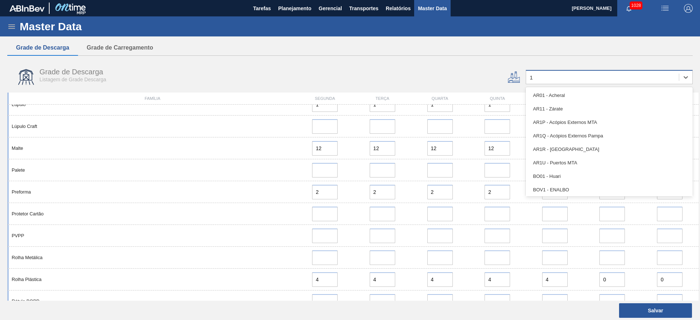
type input "13"
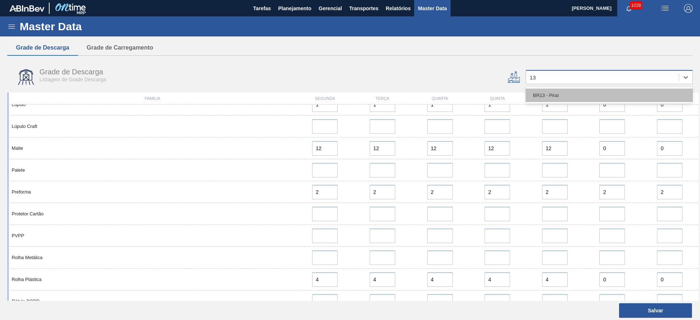
click at [570, 96] on div "BR13 - Piraí" at bounding box center [609, 95] width 167 height 13
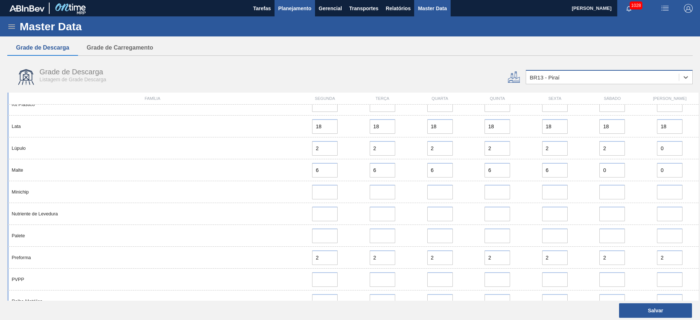
click at [286, 1] on button "Planejamento" at bounding box center [294, 8] width 40 height 16
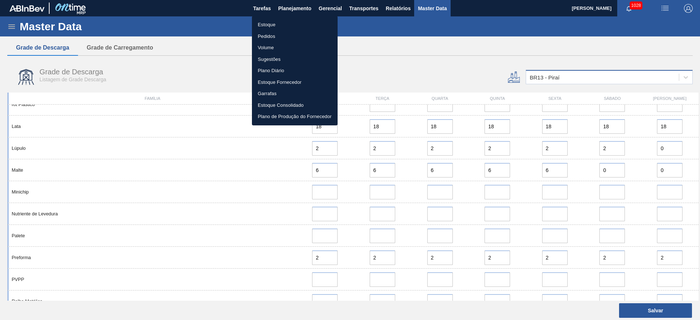
click at [272, 23] on li "Estoque" at bounding box center [295, 25] width 86 height 12
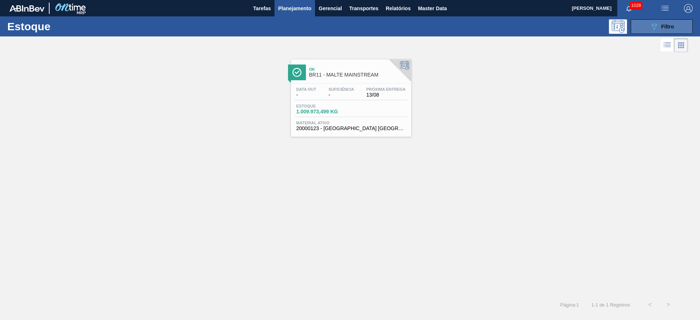
click at [650, 24] on icon "089F7B8B-B2A5-4AFE-B5C0-19BA573D28AC" at bounding box center [653, 26] width 9 height 9
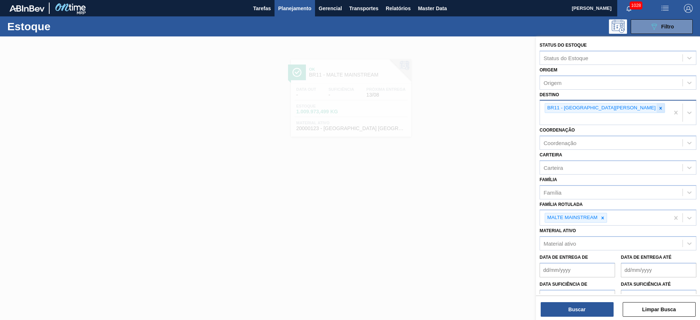
click at [659, 108] on icon at bounding box center [660, 108] width 3 height 3
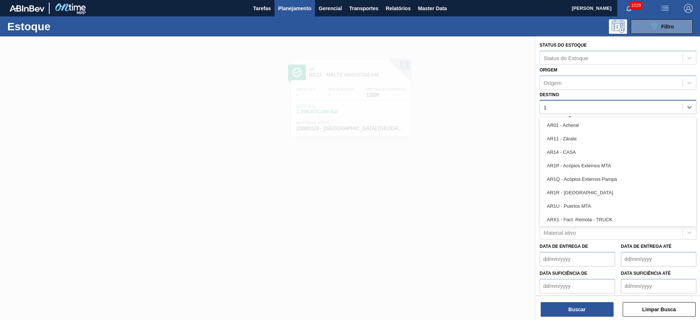
type input "13"
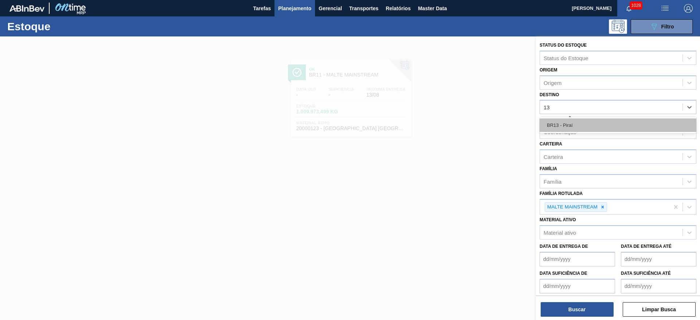
click at [577, 125] on div "BR13 - Piraí" at bounding box center [617, 124] width 157 height 13
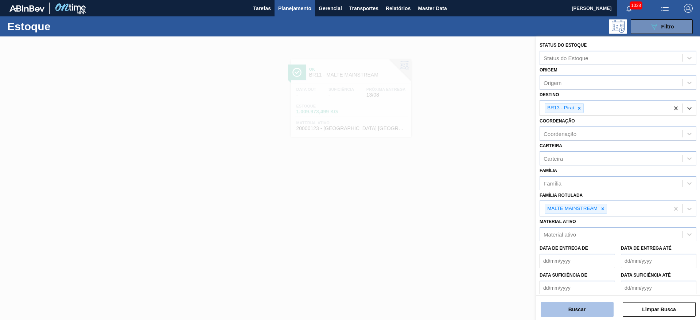
click at [581, 309] on button "Buscar" at bounding box center [576, 309] width 73 height 15
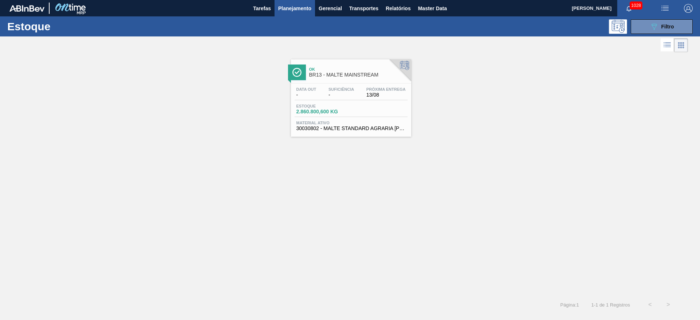
click at [335, 91] on span "Suficiência" at bounding box center [341, 89] width 26 height 4
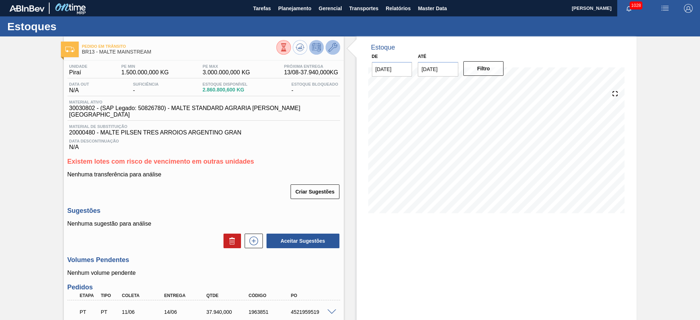
click at [332, 43] on icon at bounding box center [332, 47] width 9 height 9
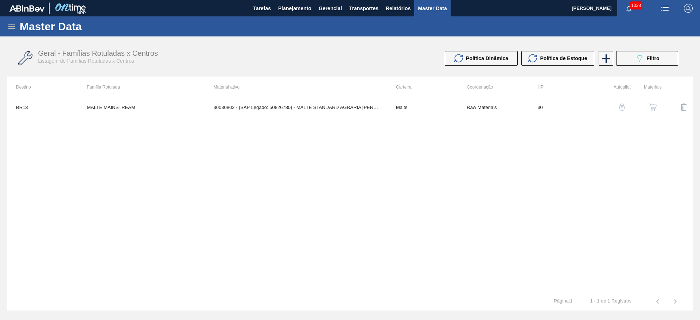
click at [648, 109] on div "button" at bounding box center [652, 107] width 9 height 7
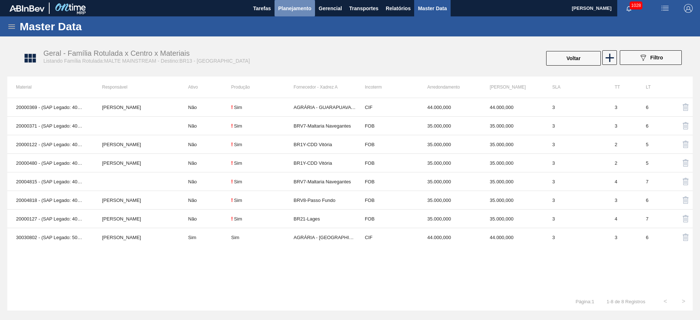
click at [282, 7] on span "Planejamento" at bounding box center [294, 8] width 33 height 9
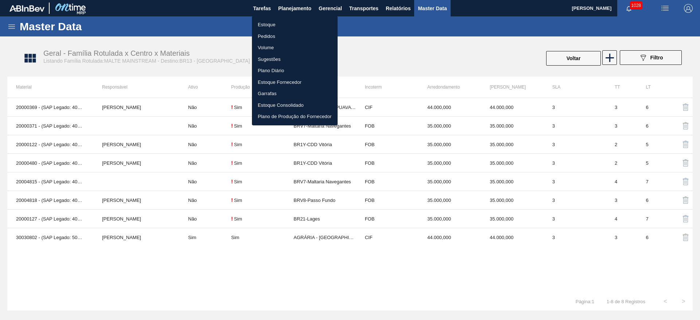
click at [270, 27] on li "Estoque" at bounding box center [295, 25] width 86 height 12
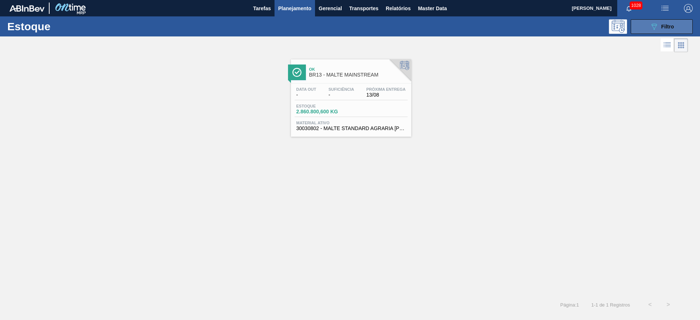
click at [644, 24] on button "089F7B8B-B2A5-4AFE-B5C0-19BA573D28AC Filtro" at bounding box center [662, 26] width 62 height 15
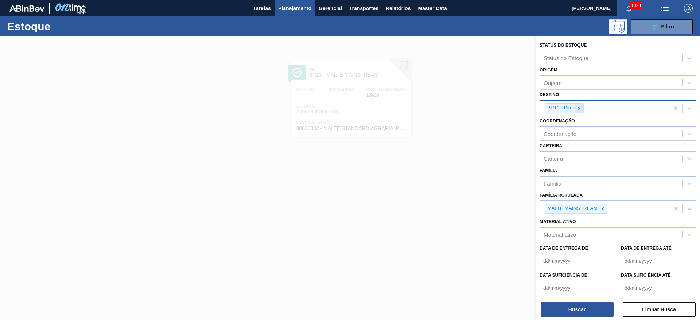
click at [579, 108] on icon at bounding box center [579, 108] width 3 height 3
type input "2"
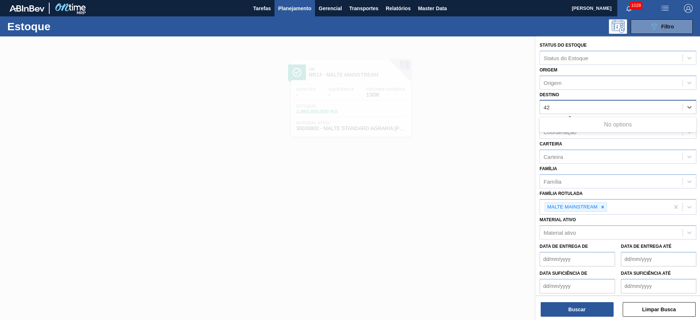
type input "4"
type input "ponta"
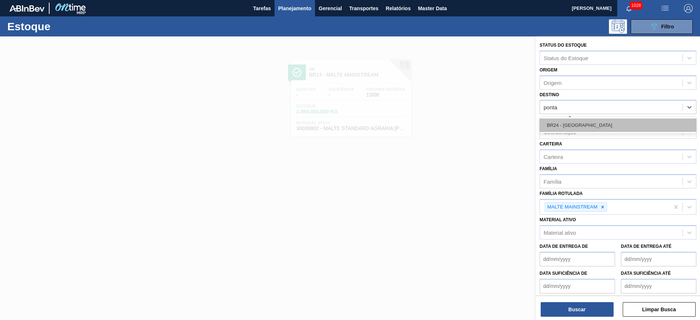
click at [562, 120] on div "BR24 - [GEOGRAPHIC_DATA]" at bounding box center [617, 124] width 157 height 13
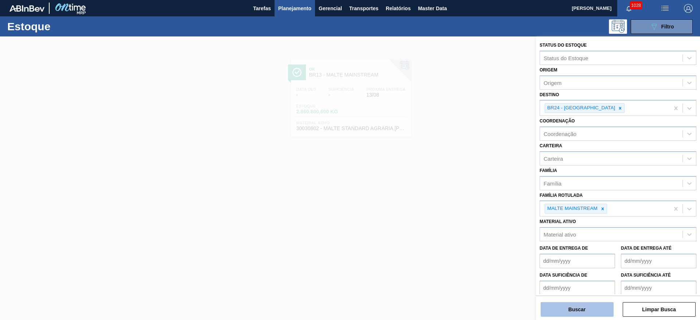
click at [583, 307] on button "Buscar" at bounding box center [576, 309] width 73 height 15
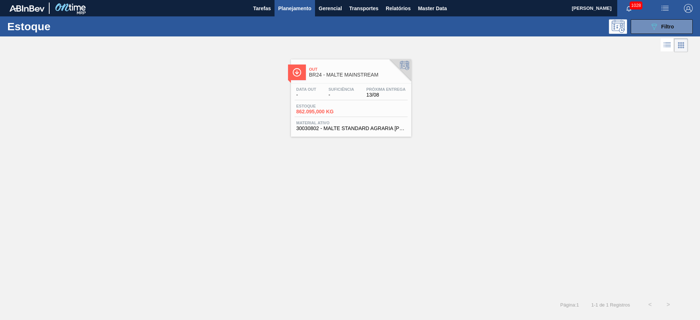
click at [333, 86] on div "Data out - Suficiência - Próxima Entrega 13/08 Estoque 862.095,000 KG Material …" at bounding box center [351, 108] width 120 height 50
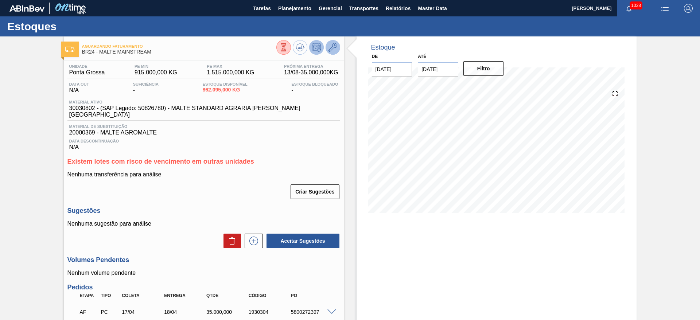
click at [331, 48] on icon at bounding box center [332, 47] width 9 height 9
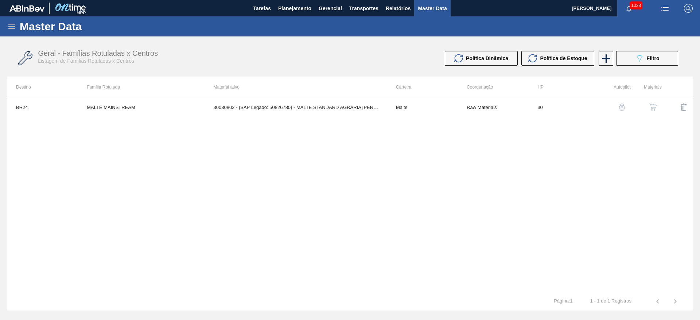
click at [650, 109] on img "button" at bounding box center [652, 107] width 7 height 7
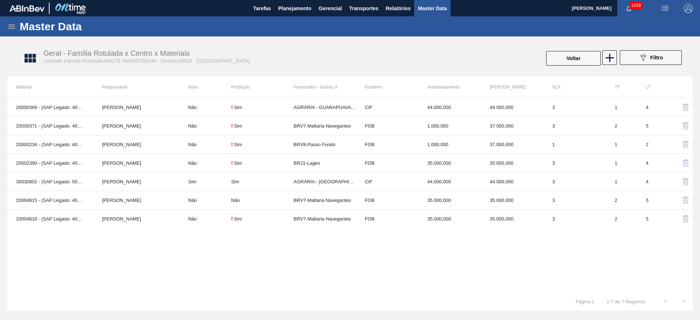
click at [13, 28] on icon at bounding box center [11, 26] width 7 height 4
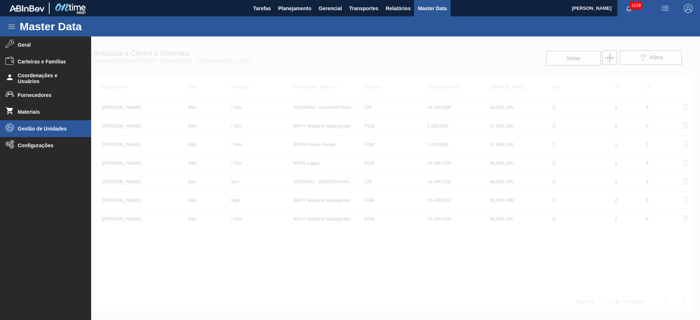
click at [30, 130] on span "Gestão de Unidades" at bounding box center [48, 129] width 60 height 6
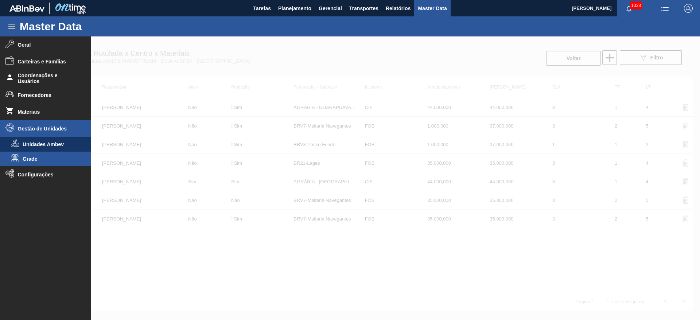
click at [30, 159] on span "Grade" at bounding box center [51, 159] width 56 height 6
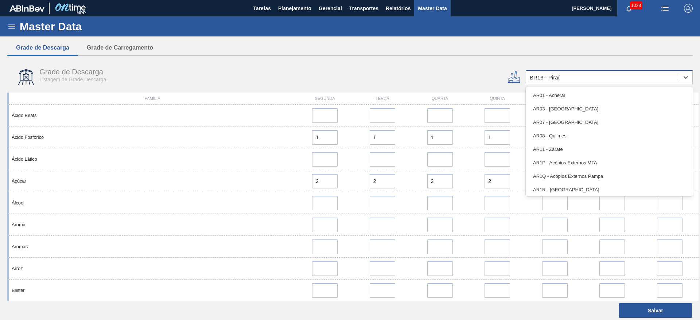
click at [559, 78] on div "BR13 - Piraí" at bounding box center [545, 77] width 30 height 6
type input "24"
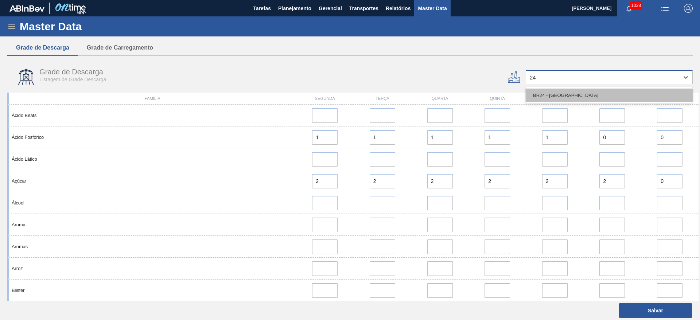
click at [555, 94] on div "BR24 - [GEOGRAPHIC_DATA]" at bounding box center [609, 95] width 167 height 13
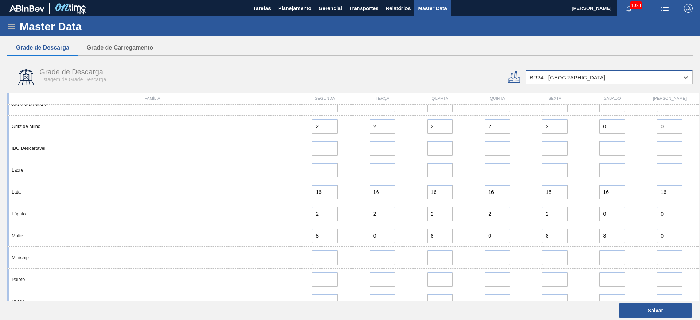
scroll to position [492, 0]
click at [547, 74] on div "BR24 - [GEOGRAPHIC_DATA]" at bounding box center [567, 77] width 75 height 6
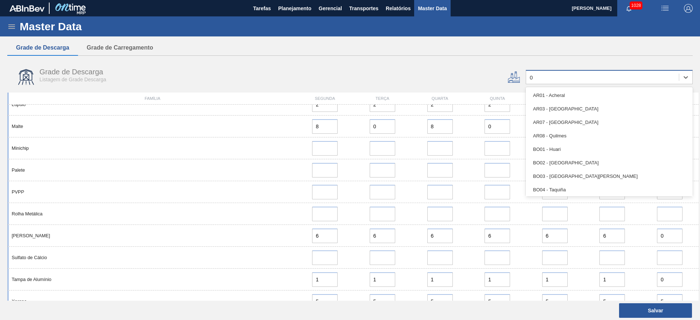
type input "02"
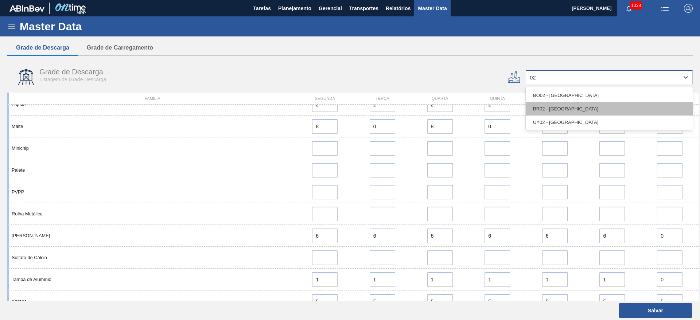
click at [547, 108] on div "BR02 - [GEOGRAPHIC_DATA]" at bounding box center [609, 108] width 167 height 13
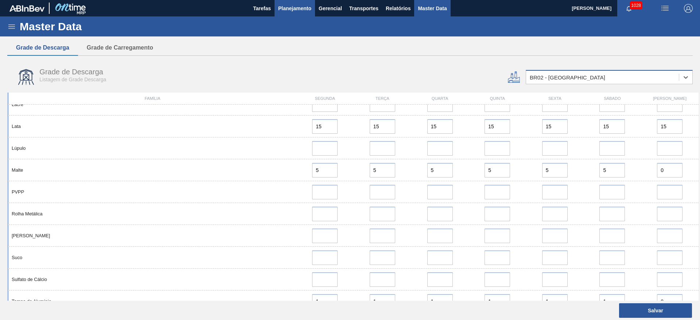
click at [284, 8] on span "Planejamento" at bounding box center [294, 8] width 33 height 9
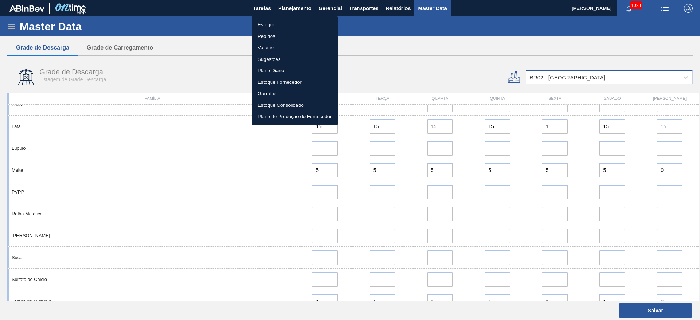
click at [265, 26] on li "Estoque" at bounding box center [295, 25] width 86 height 12
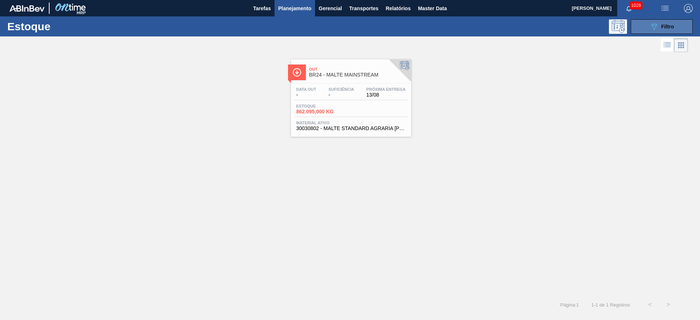
click at [648, 29] on button "089F7B8B-B2A5-4AFE-B5C0-19BA573D28AC Filtro" at bounding box center [662, 26] width 62 height 15
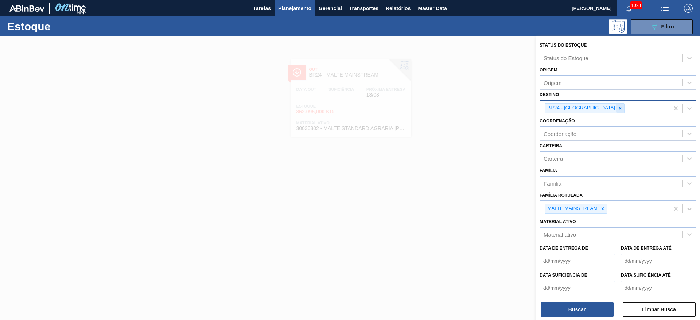
click at [617, 110] on icon at bounding box center [619, 108] width 5 height 5
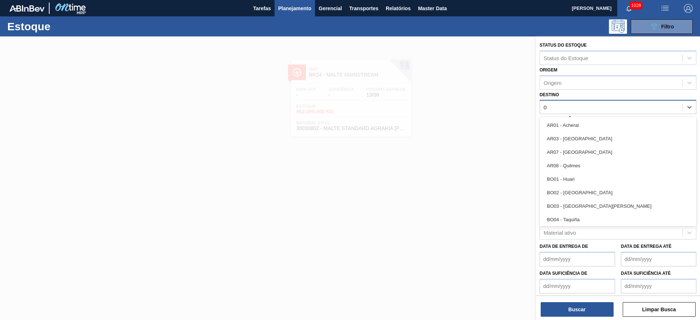
type input "02"
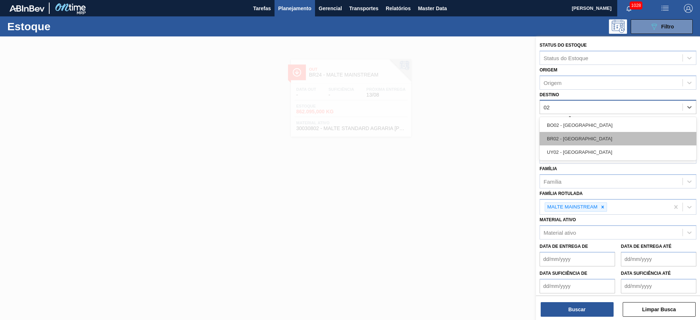
click at [582, 135] on div "BR02 - [GEOGRAPHIC_DATA]" at bounding box center [617, 138] width 157 height 13
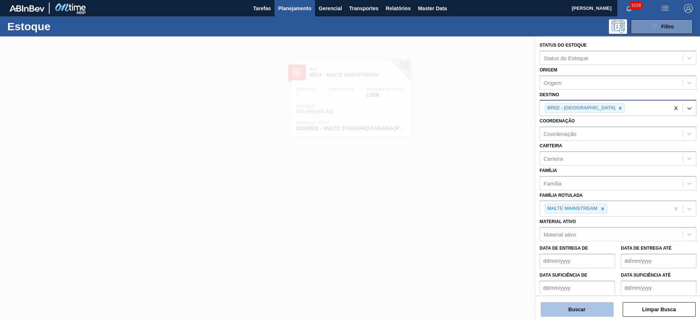
click at [567, 308] on button "Buscar" at bounding box center [576, 309] width 73 height 15
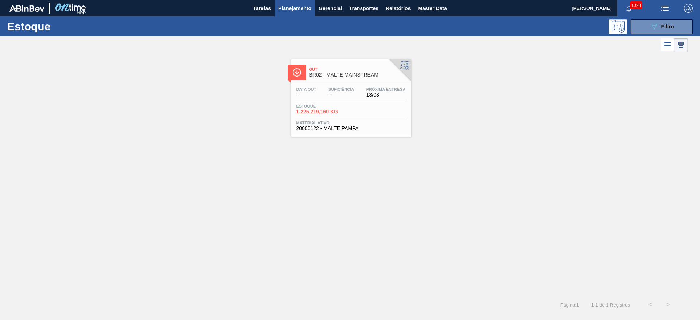
click at [367, 104] on div "Estoque 1.225.219,160 KG" at bounding box center [350, 110] width 113 height 13
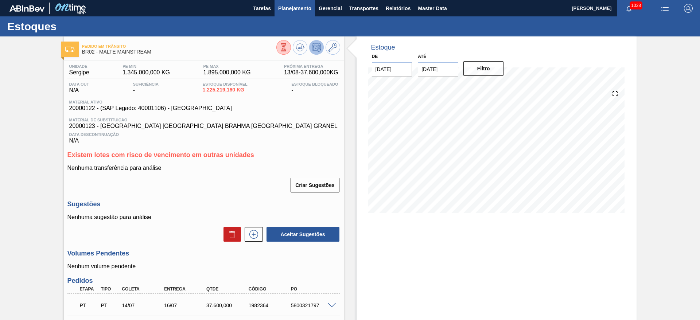
click at [285, 12] on span "Planejamento" at bounding box center [294, 8] width 33 height 9
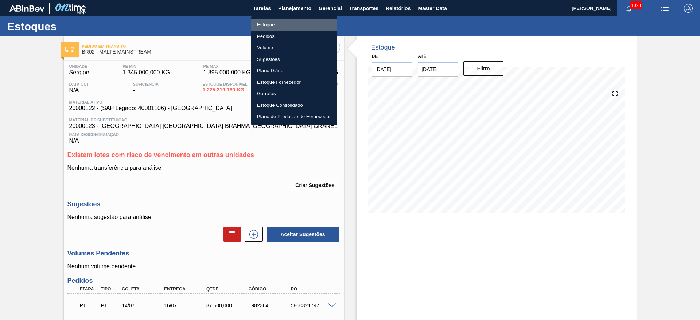
click at [273, 19] on li "Estoque" at bounding box center [294, 25] width 86 height 12
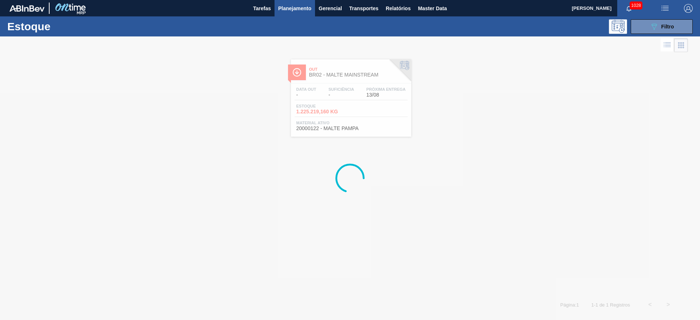
drag, startPoint x: 652, startPoint y: 30, endPoint x: 603, endPoint y: 39, distance: 49.5
click at [652, 30] on icon "089F7B8B-B2A5-4AFE-B5C0-19BA573D28AC" at bounding box center [653, 26] width 9 height 9
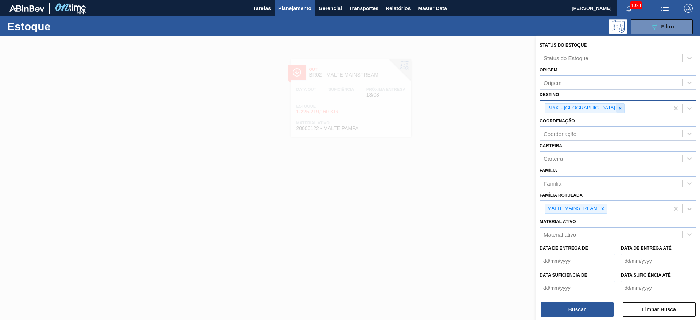
click at [617, 108] on icon at bounding box center [619, 108] width 5 height 5
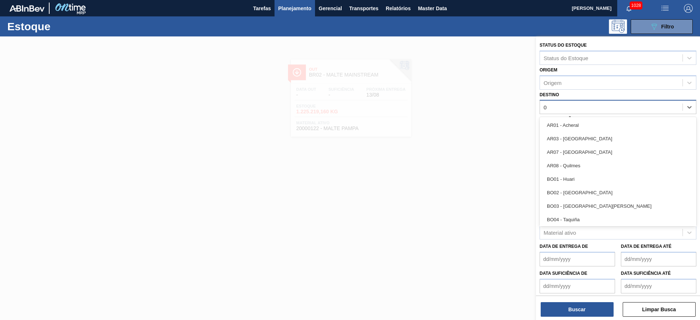
type input "08"
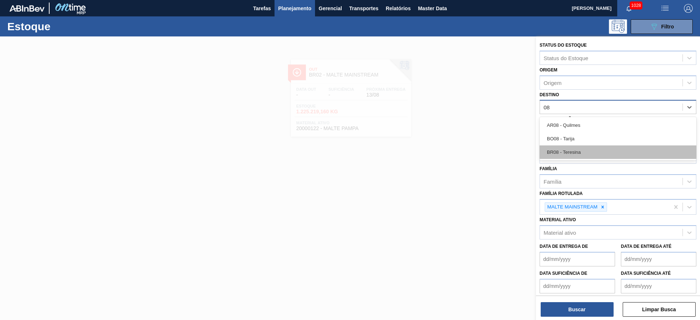
click at [558, 151] on div "BR08 - Teresina" at bounding box center [617, 151] width 157 height 13
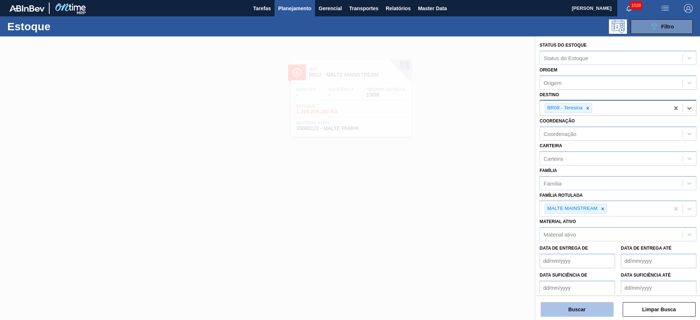
click at [565, 309] on button "Buscar" at bounding box center [576, 309] width 73 height 15
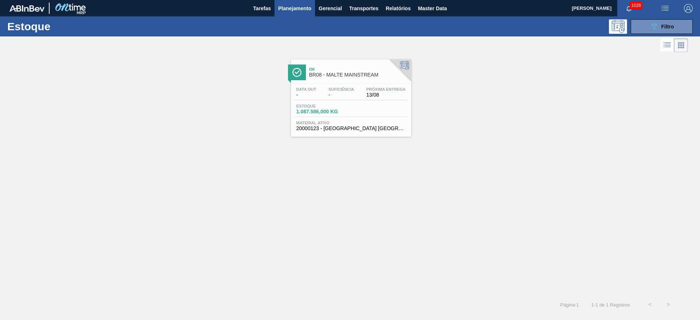
click at [313, 102] on div "Data out - Suficiência - Próxima Entrega 13/08 Estoque 1.087.586,000 KG Materia…" at bounding box center [351, 108] width 120 height 50
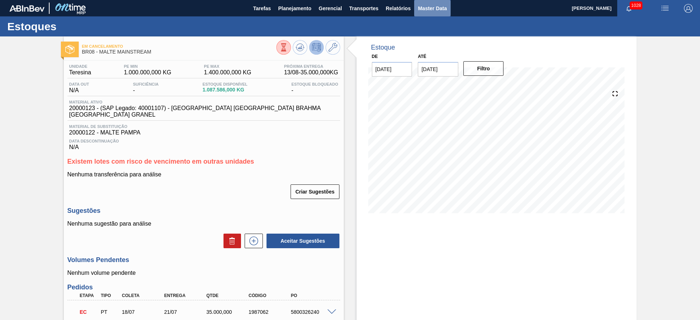
click at [426, 7] on span "Master Data" at bounding box center [432, 8] width 29 height 9
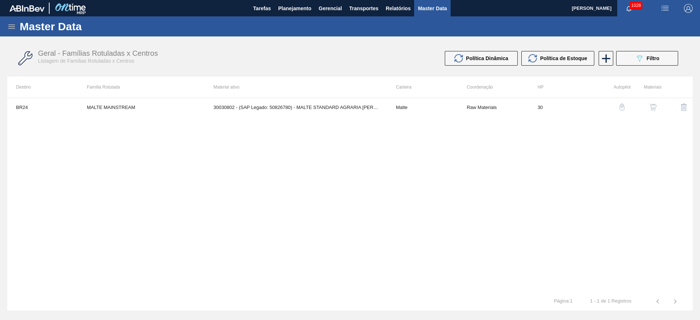
click at [12, 26] on icon at bounding box center [11, 26] width 7 height 4
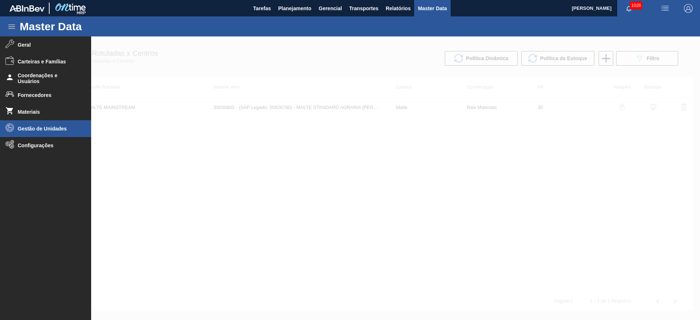
click at [31, 130] on span "Gestão de Unidades" at bounding box center [48, 129] width 60 height 6
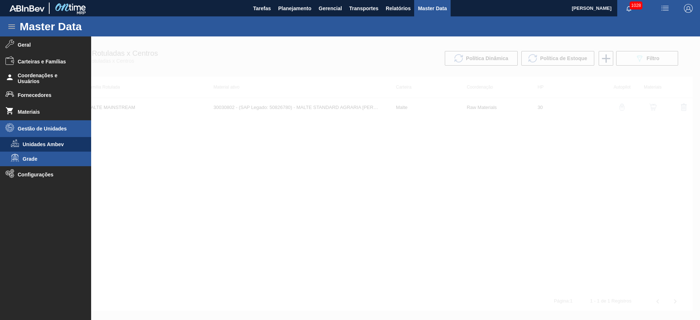
click at [26, 161] on span "Grade" at bounding box center [51, 159] width 56 height 6
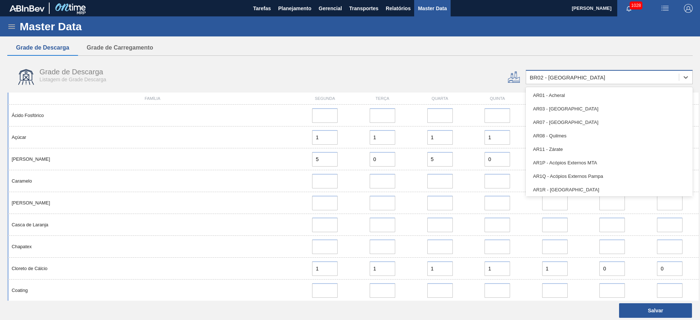
click at [545, 79] on div "BR02 - [GEOGRAPHIC_DATA]" at bounding box center [567, 77] width 75 height 6
type input "08"
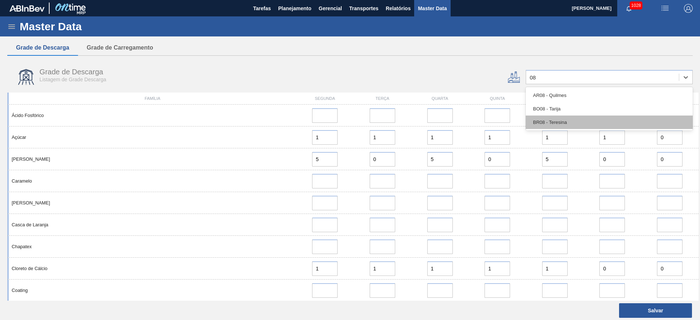
click at [553, 124] on div "BR08 - Teresina" at bounding box center [609, 122] width 167 height 13
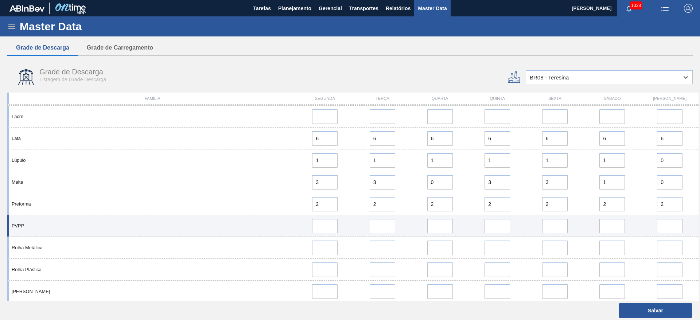
scroll to position [383, 0]
